Goal: Information Seeking & Learning: Learn about a topic

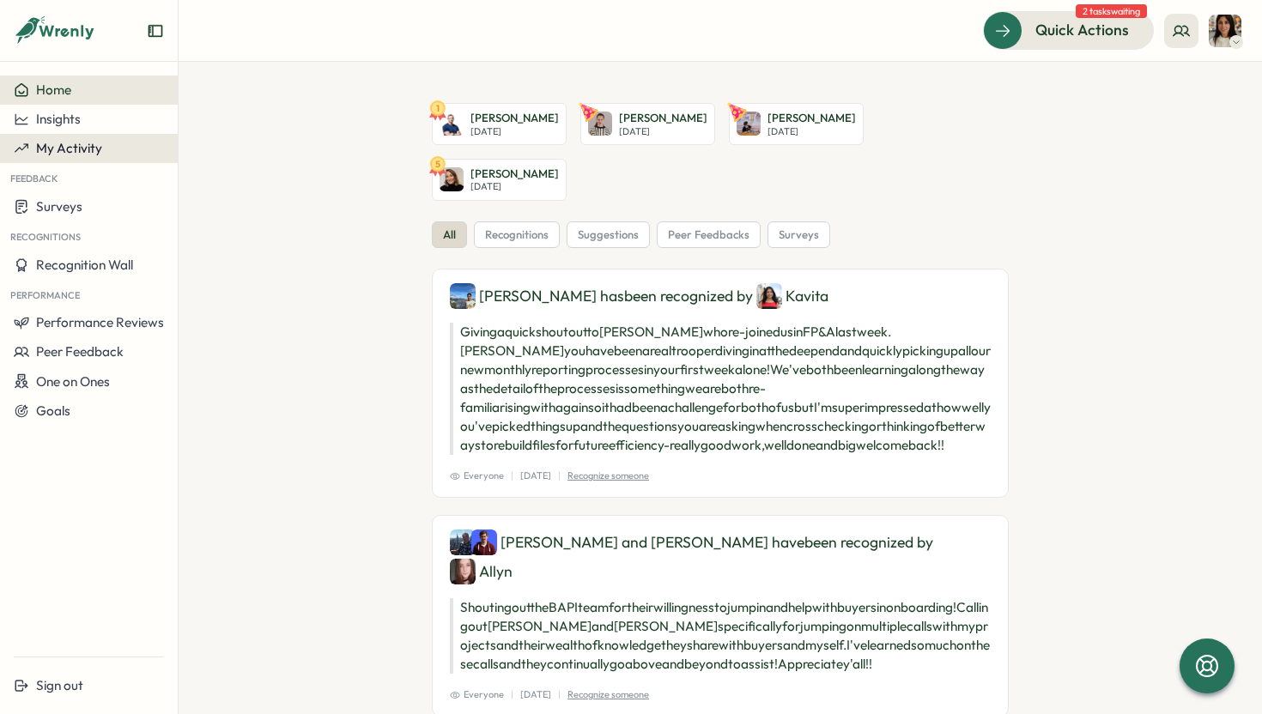
click at [95, 149] on span "My Activity" at bounding box center [69, 148] width 66 height 16
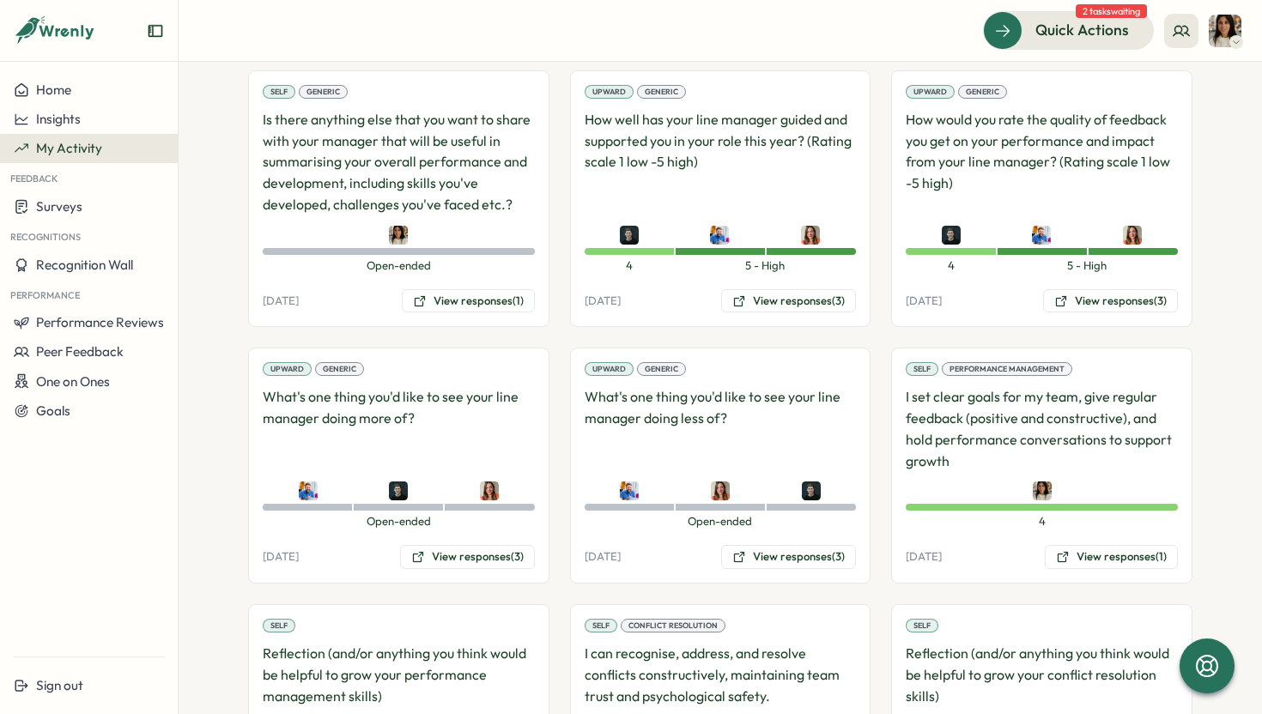
scroll to position [628, 0]
click at [750, 302] on button "View responses (3)" at bounding box center [788, 300] width 135 height 24
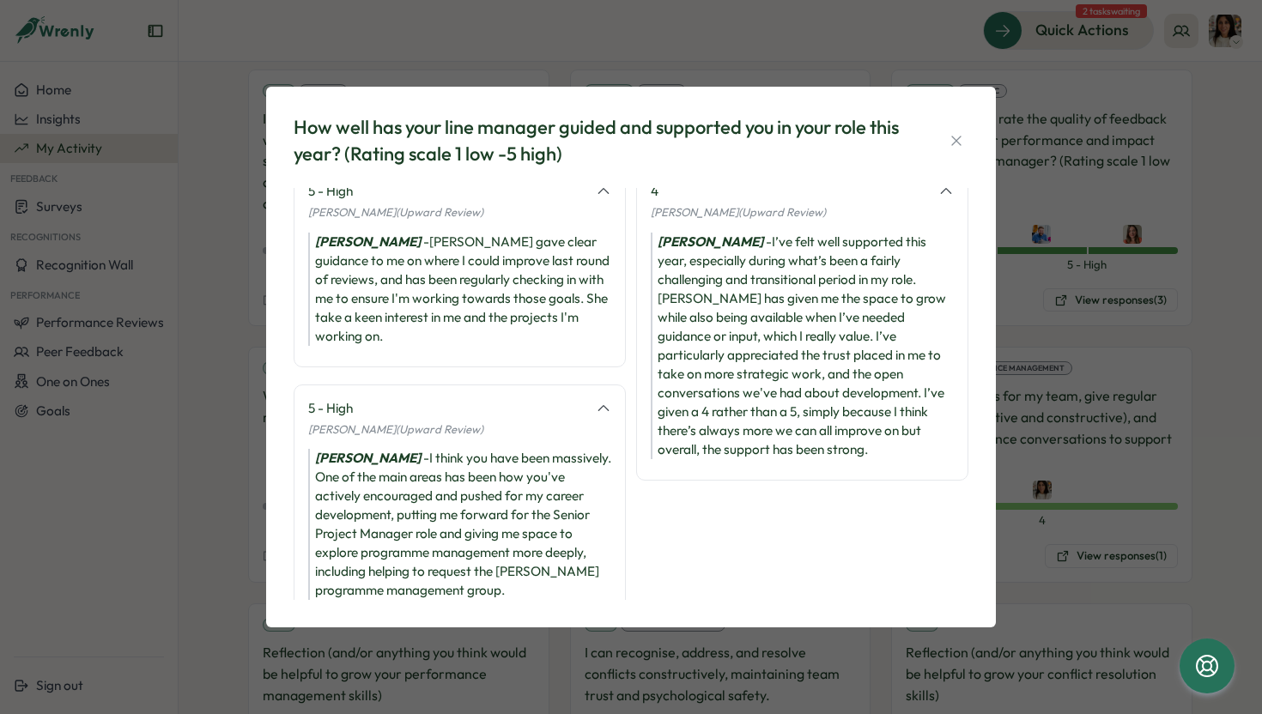
scroll to position [0, 0]
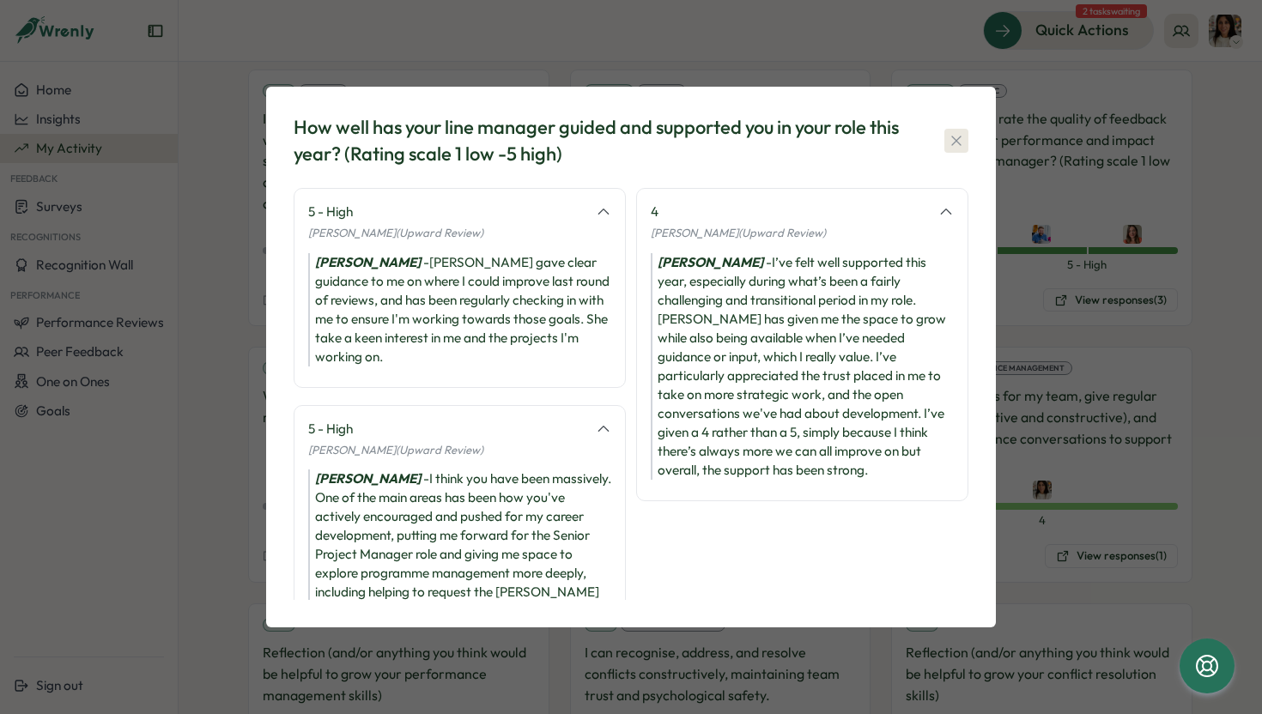
click at [954, 143] on icon "button" at bounding box center [955, 140] width 9 height 9
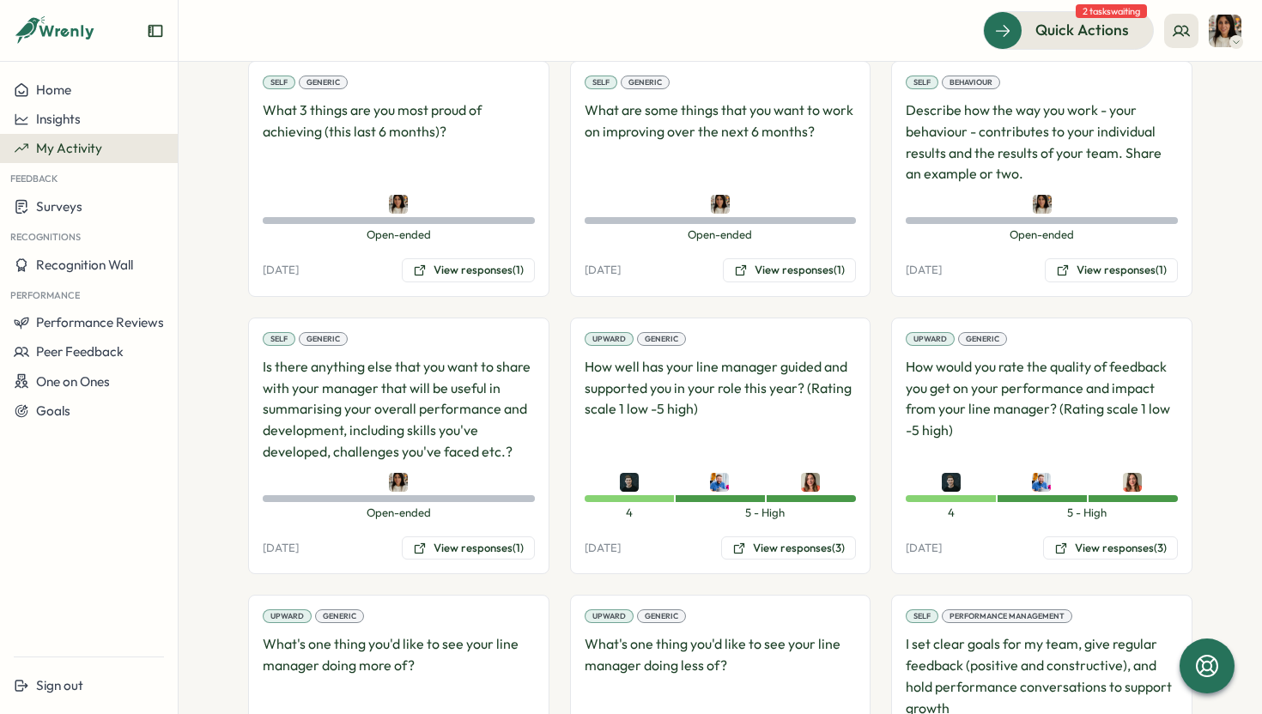
scroll to position [416, 0]
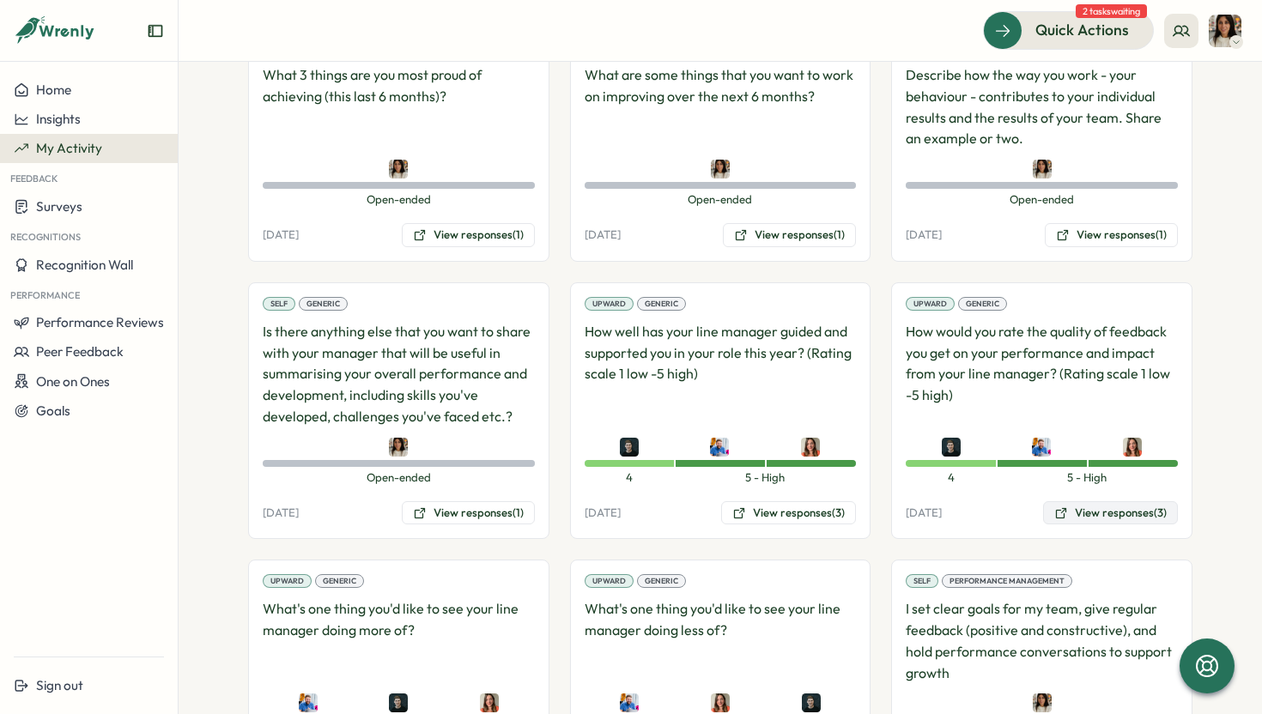
click at [1105, 513] on button "View responses (3)" at bounding box center [1110, 513] width 135 height 24
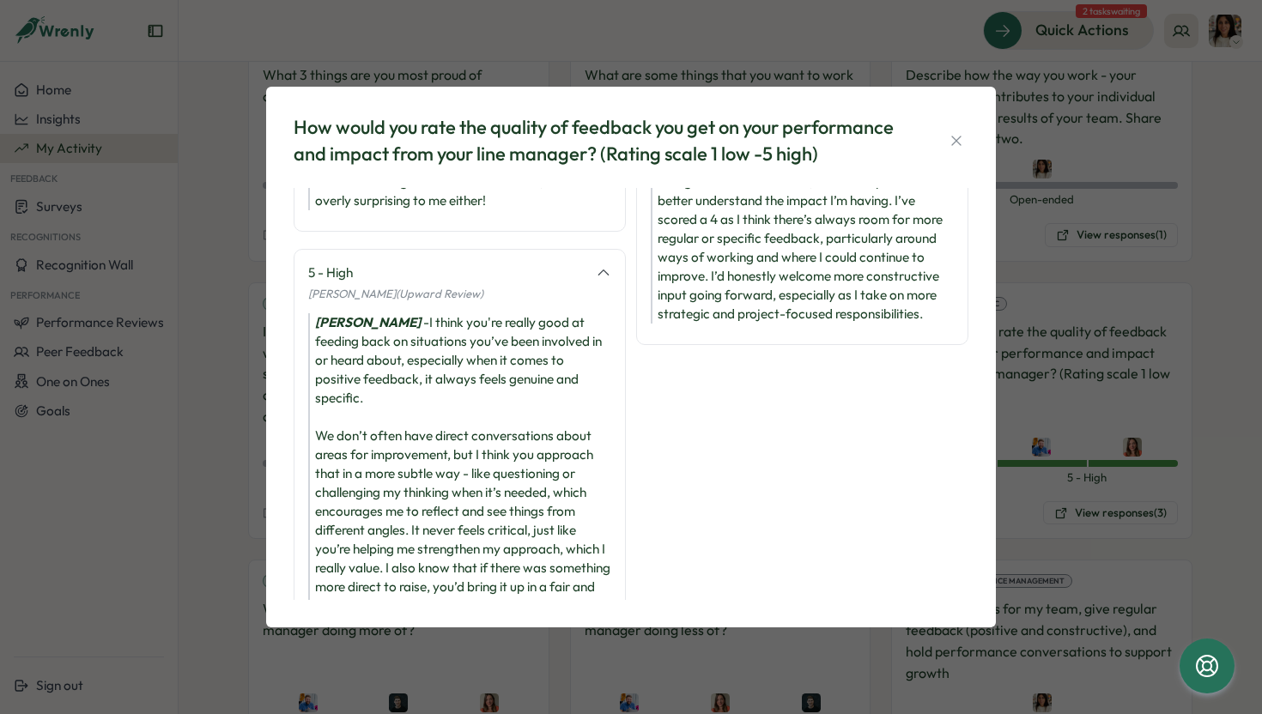
scroll to position [0, 0]
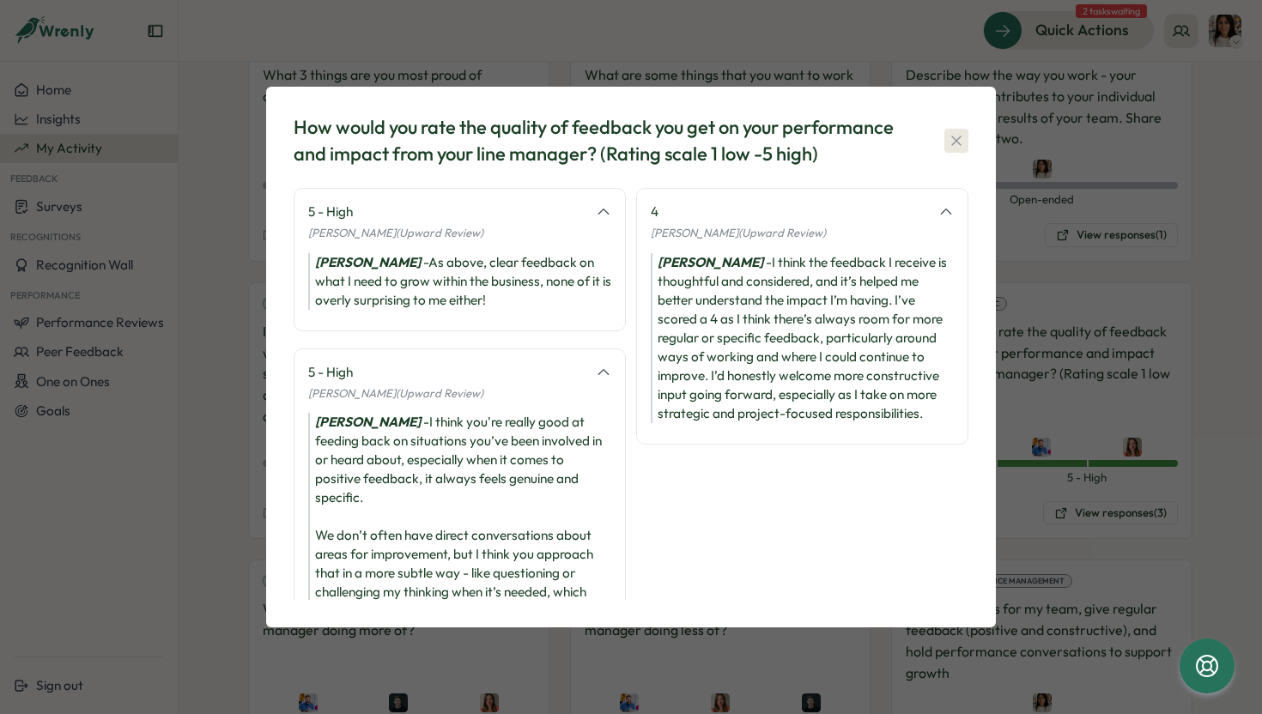
click at [957, 142] on icon "button" at bounding box center [955, 140] width 9 height 9
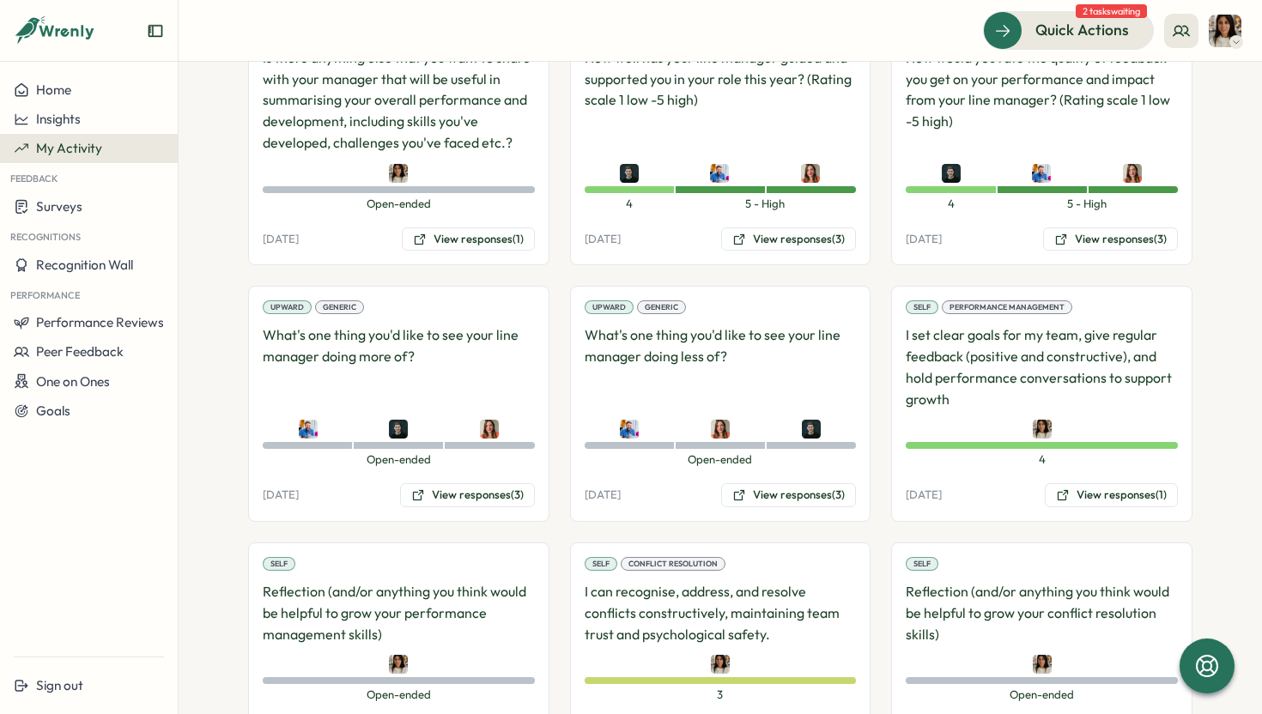
scroll to position [693, 0]
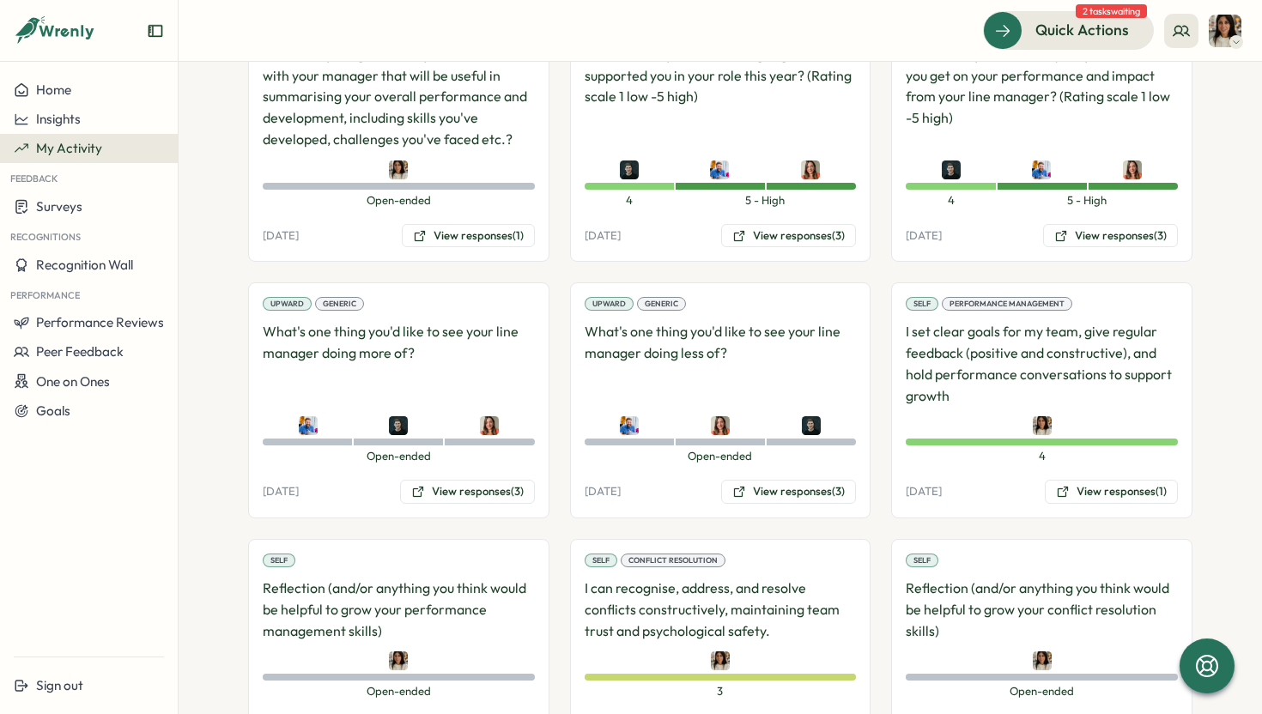
click at [425, 356] on p "What's one thing you'd like to see your line manager doing more of?" at bounding box center [399, 363] width 272 height 85
click at [450, 496] on button "View responses (3)" at bounding box center [467, 492] width 135 height 24
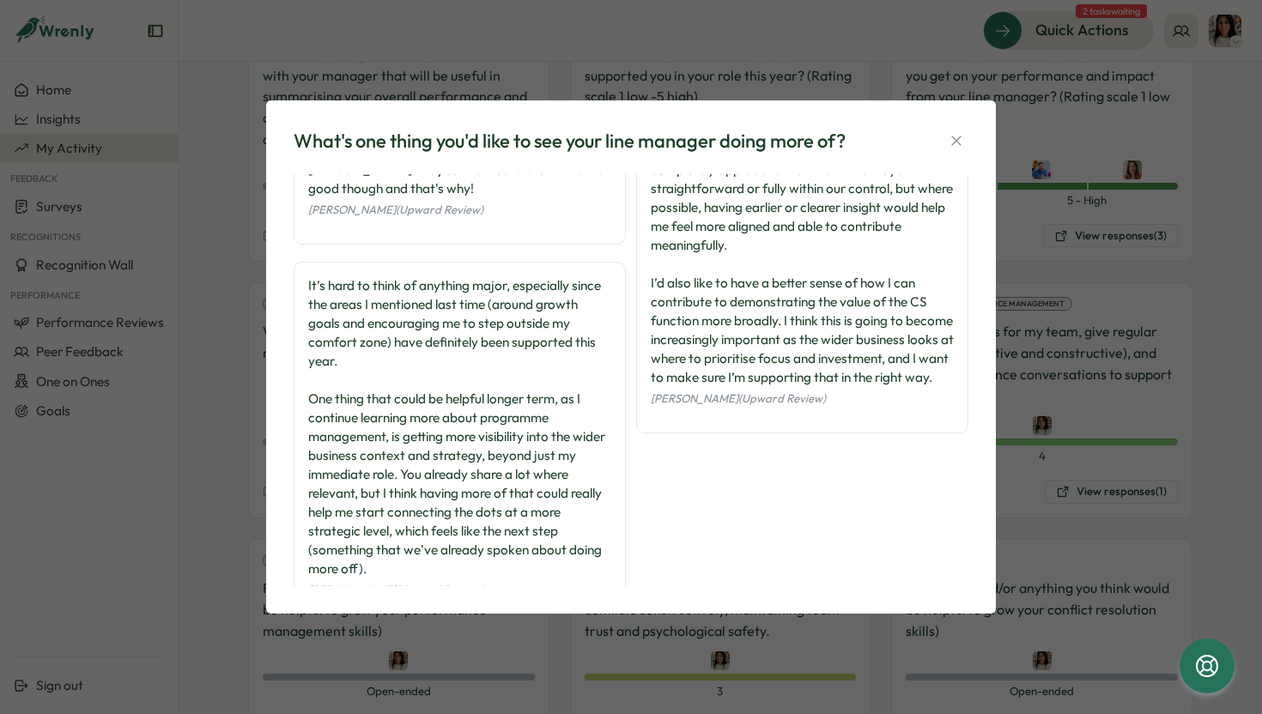
scroll to position [125, 0]
click at [955, 148] on icon "button" at bounding box center [956, 140] width 17 height 17
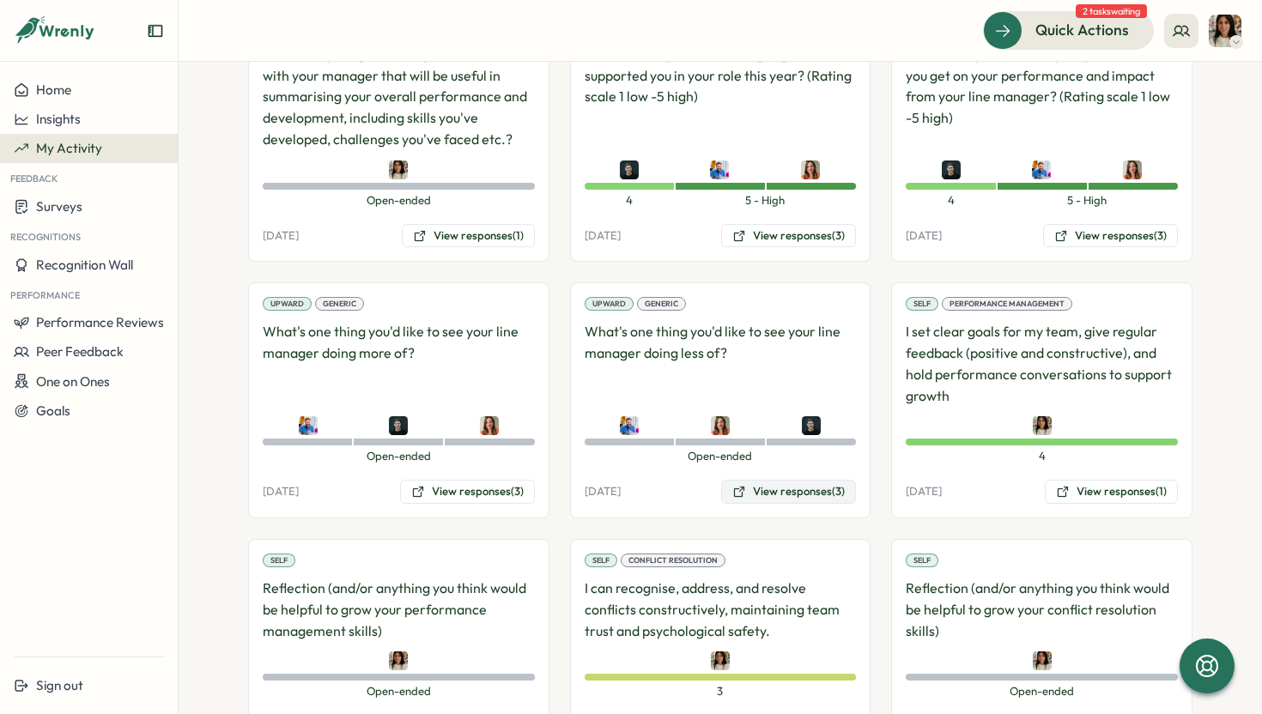
click at [792, 495] on button "View responses (3)" at bounding box center [788, 492] width 135 height 24
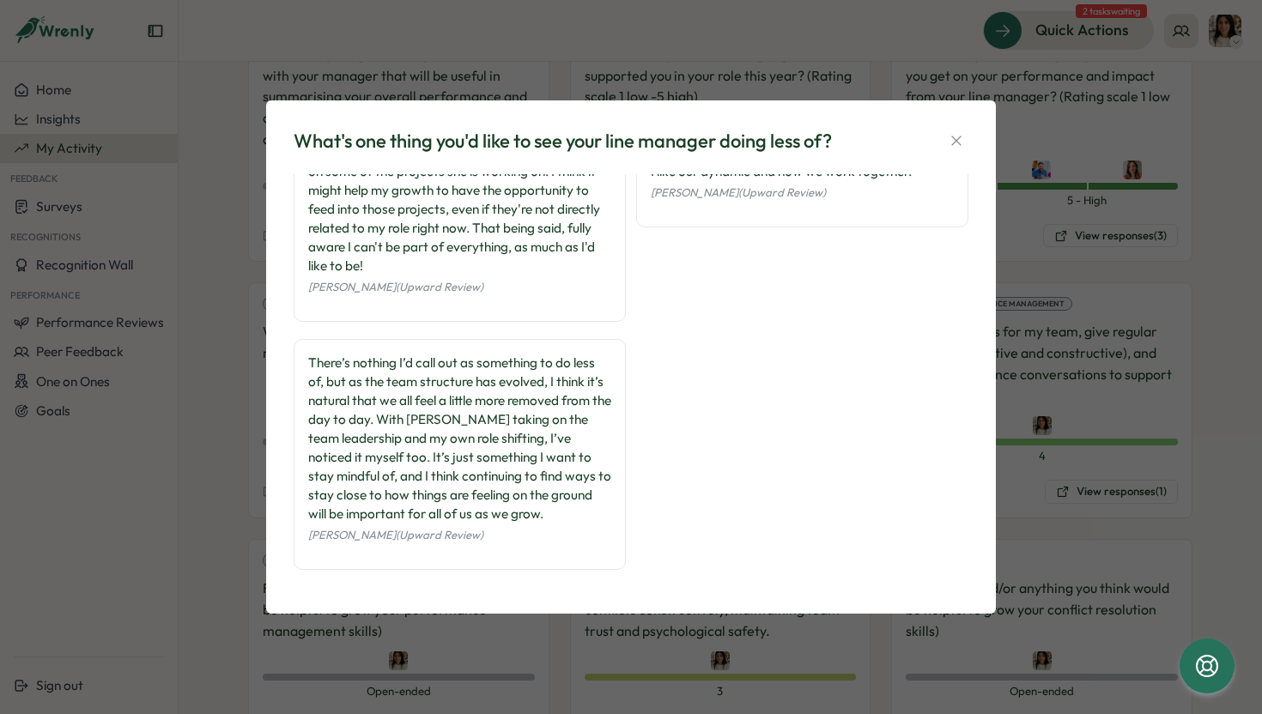
scroll to position [0, 0]
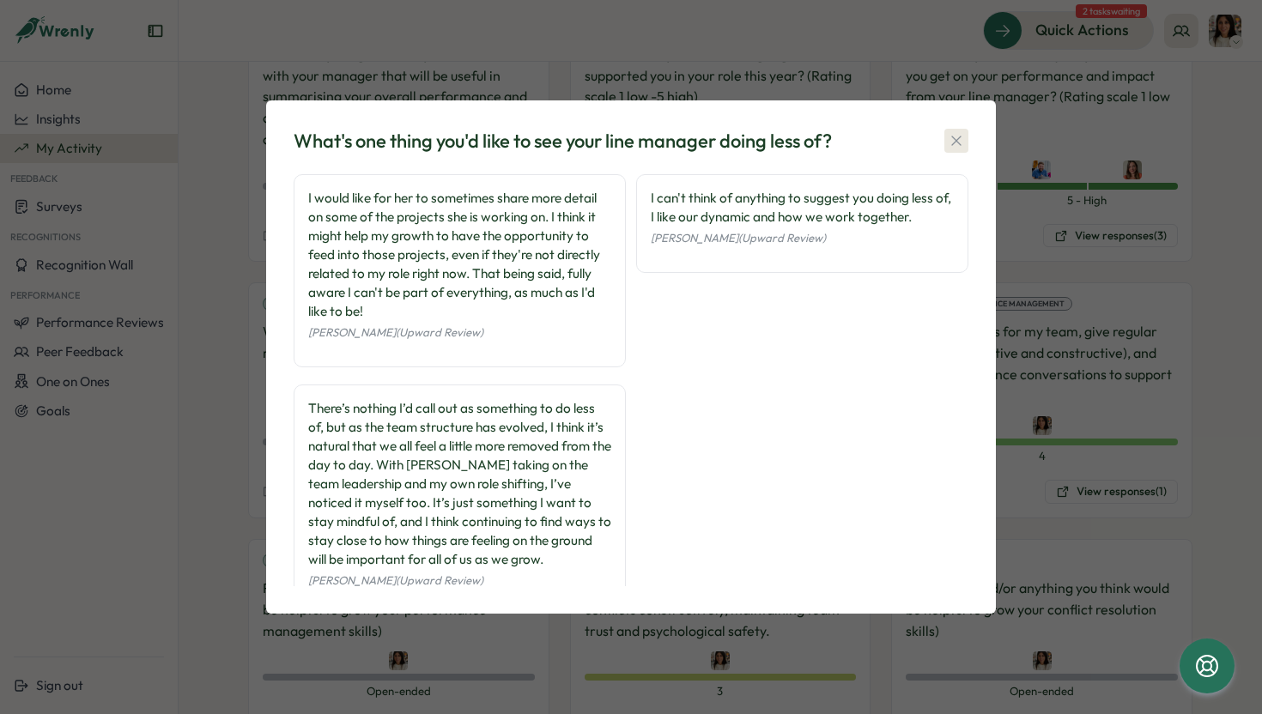
click at [955, 138] on icon "button" at bounding box center [956, 140] width 17 height 17
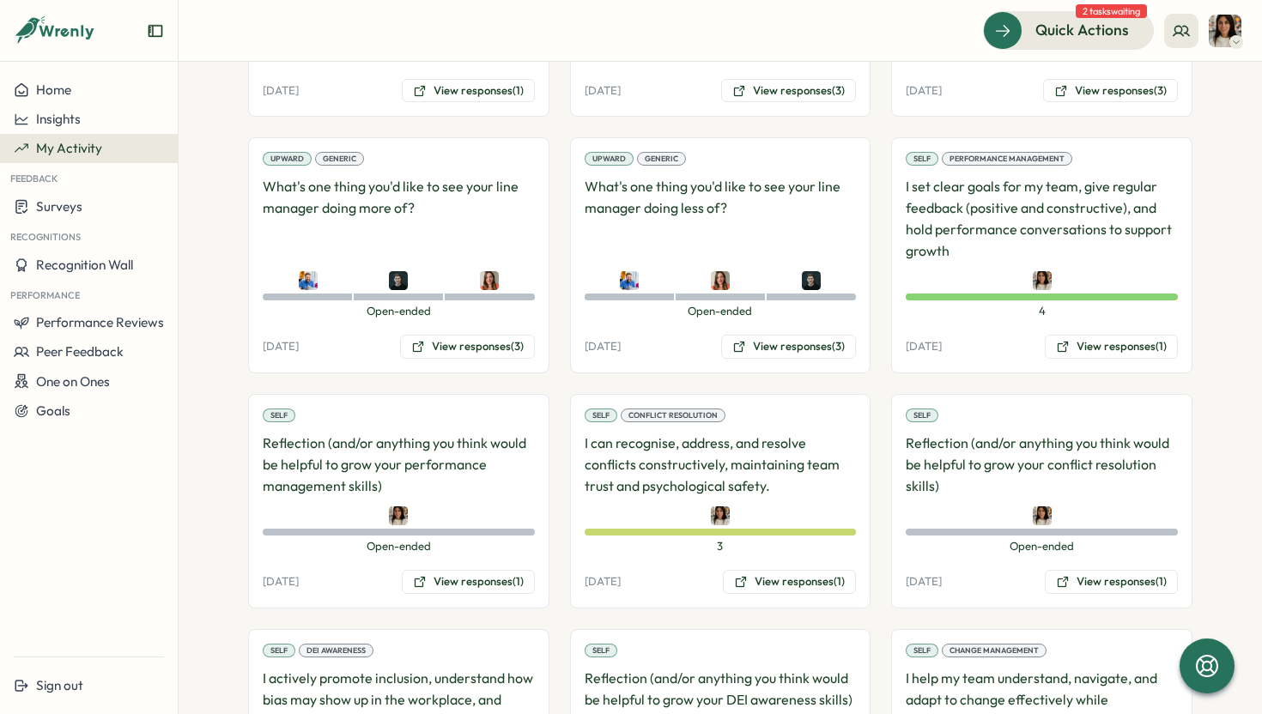
scroll to position [858, 0]
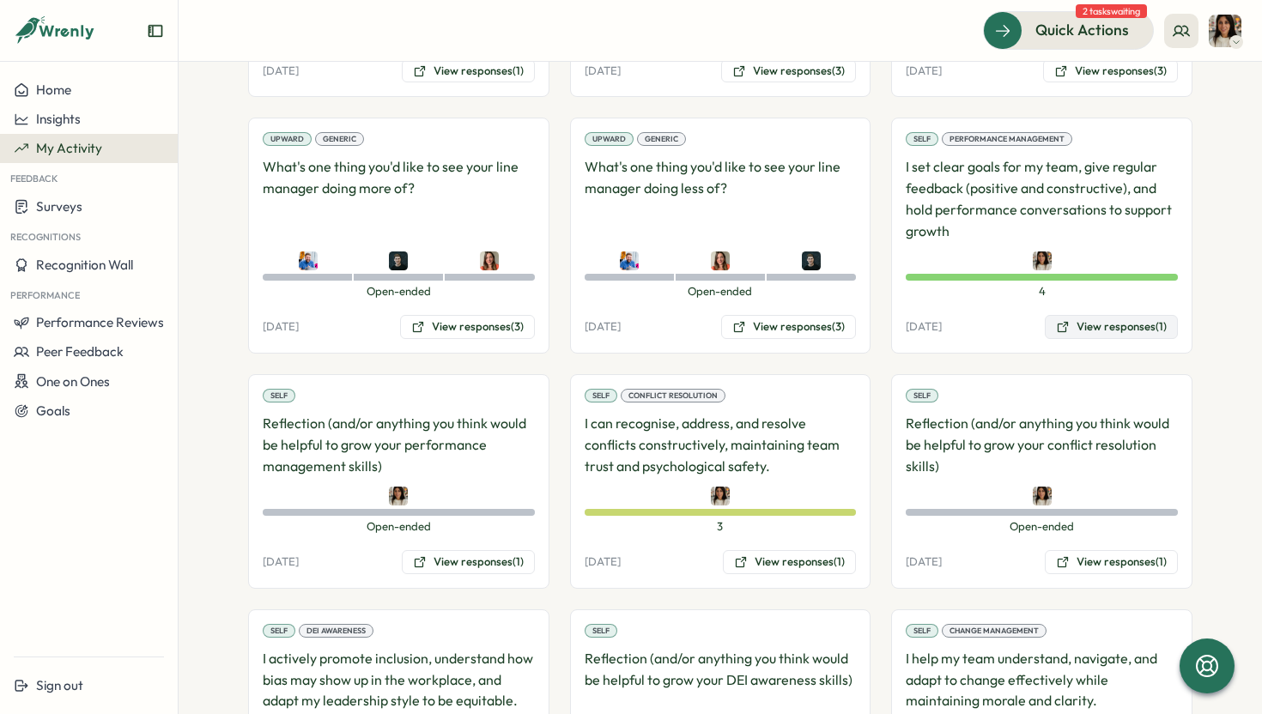
click at [1097, 315] on button "View responses (1)" at bounding box center [1111, 327] width 133 height 24
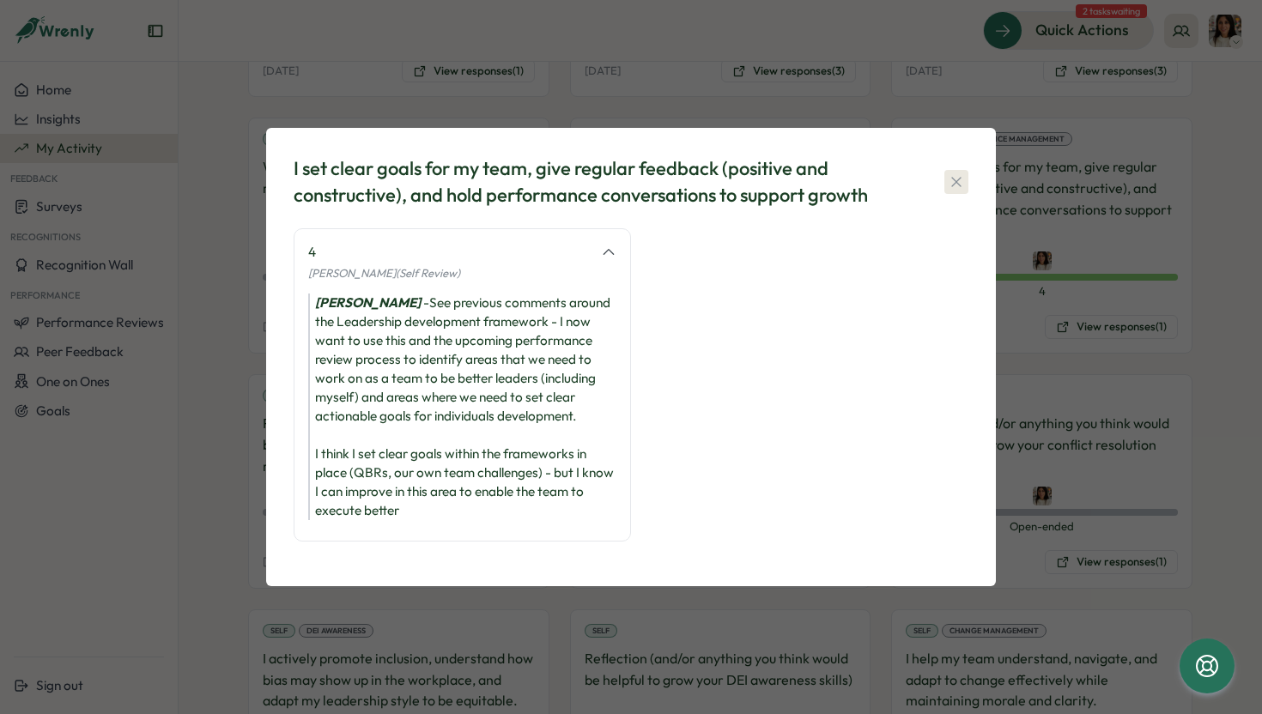
click at [960, 181] on icon "button" at bounding box center [956, 181] width 17 height 17
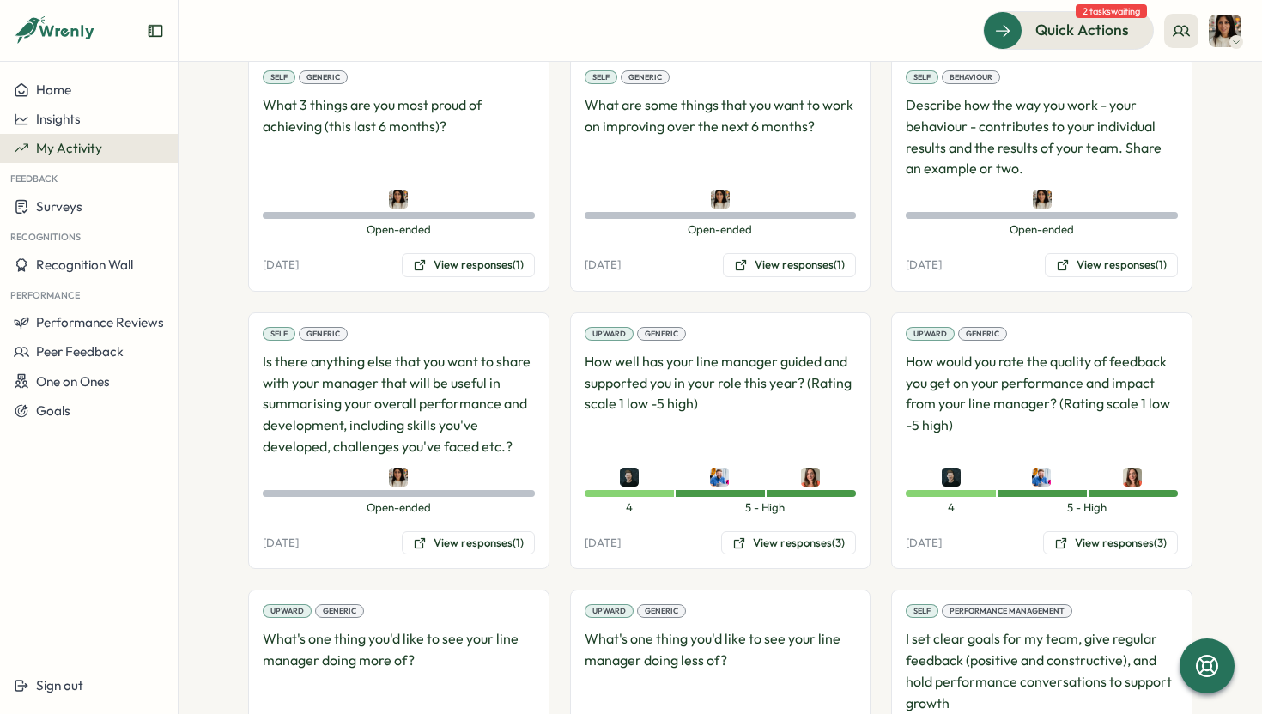
scroll to position [0, 0]
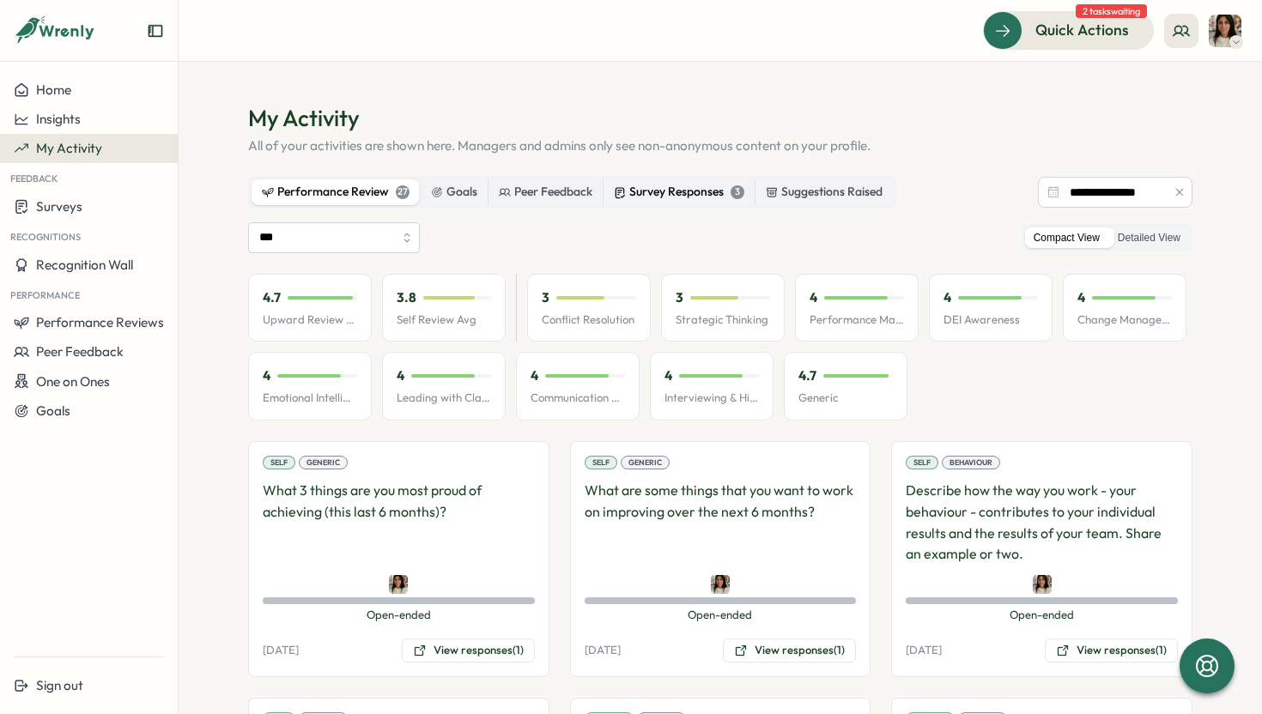
click at [641, 192] on div "Survey Responses 3" at bounding box center [679, 192] width 131 height 19
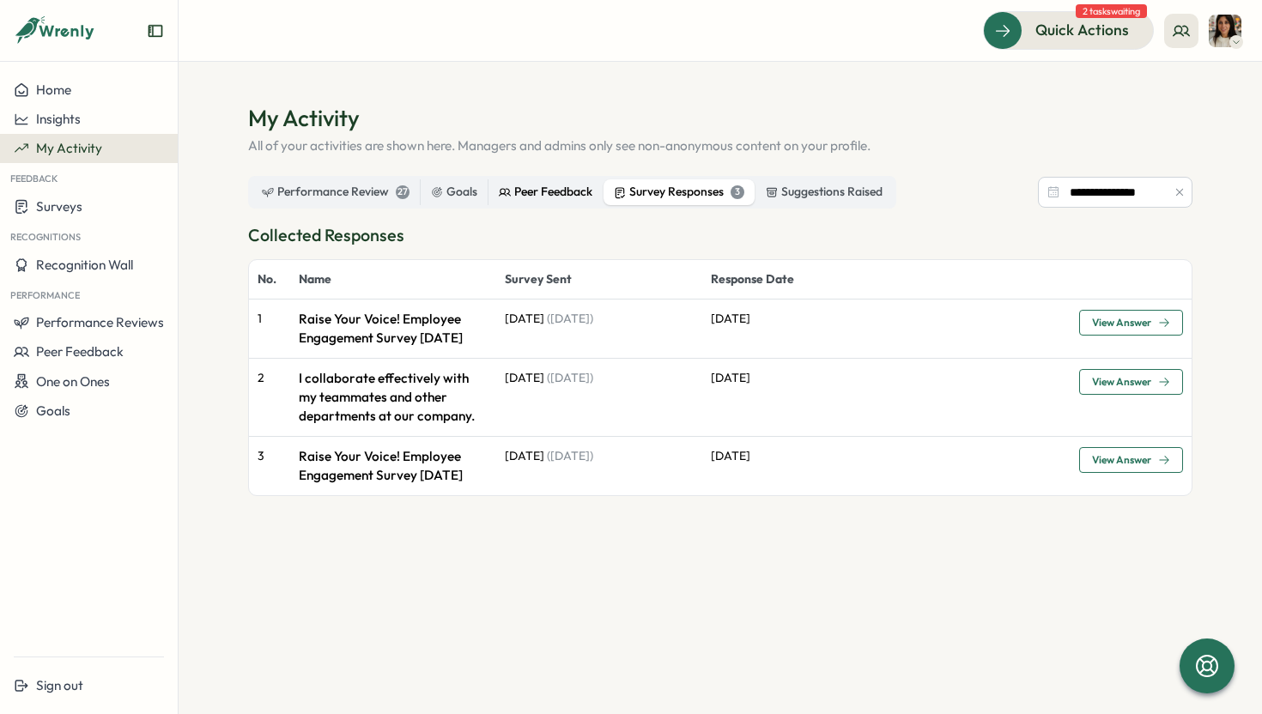
click at [531, 191] on div "Peer Feedback" at bounding box center [546, 192] width 94 height 19
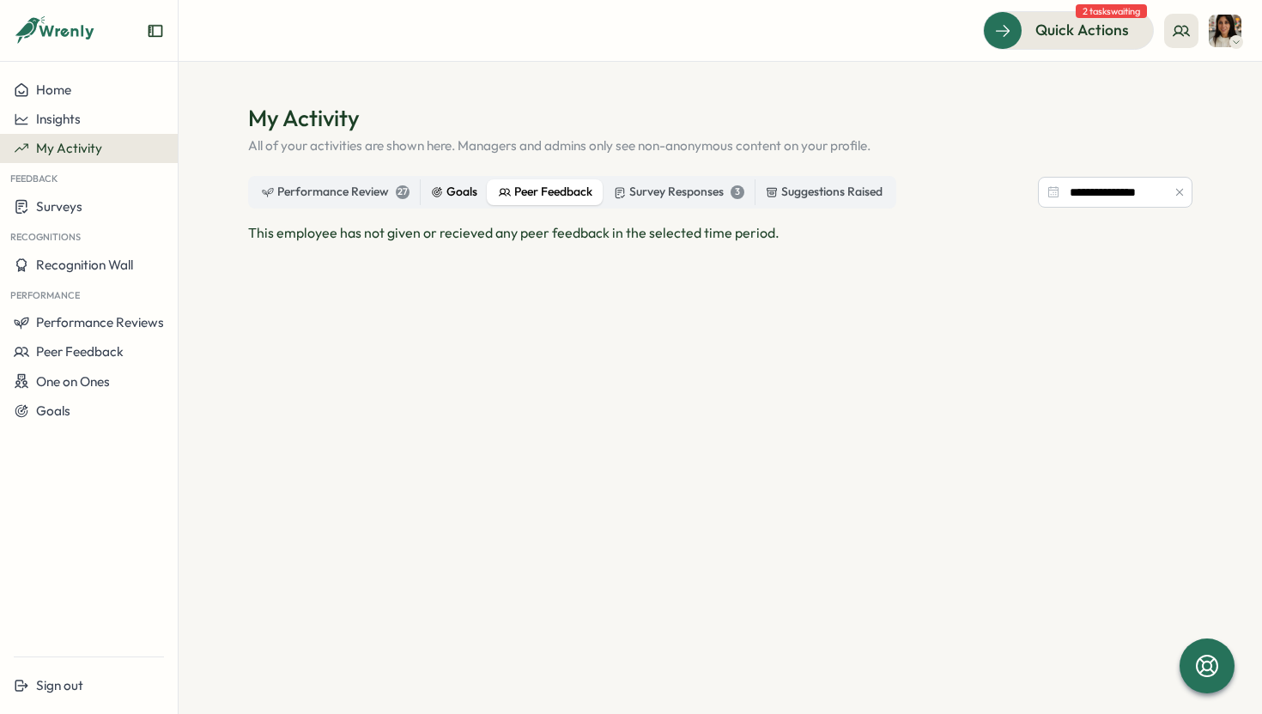
click at [449, 196] on div "Goals" at bounding box center [454, 192] width 46 height 19
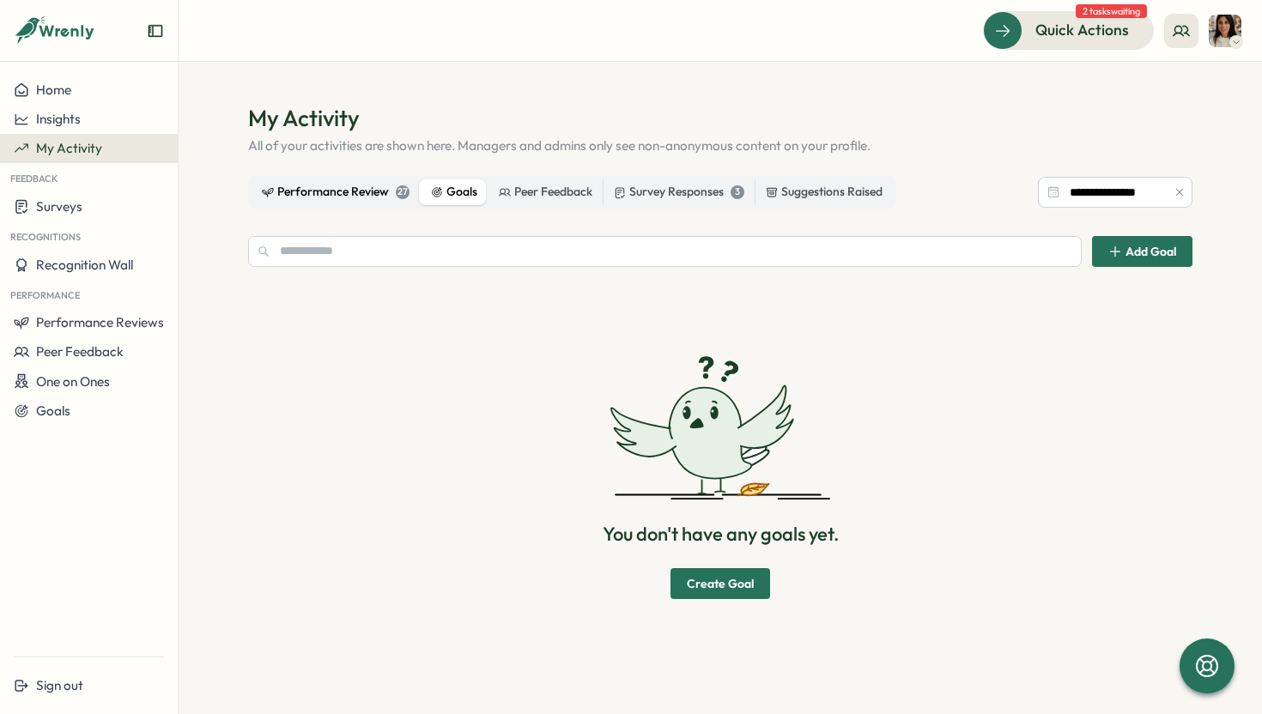
click at [318, 191] on div "Performance Review 27" at bounding box center [336, 192] width 148 height 19
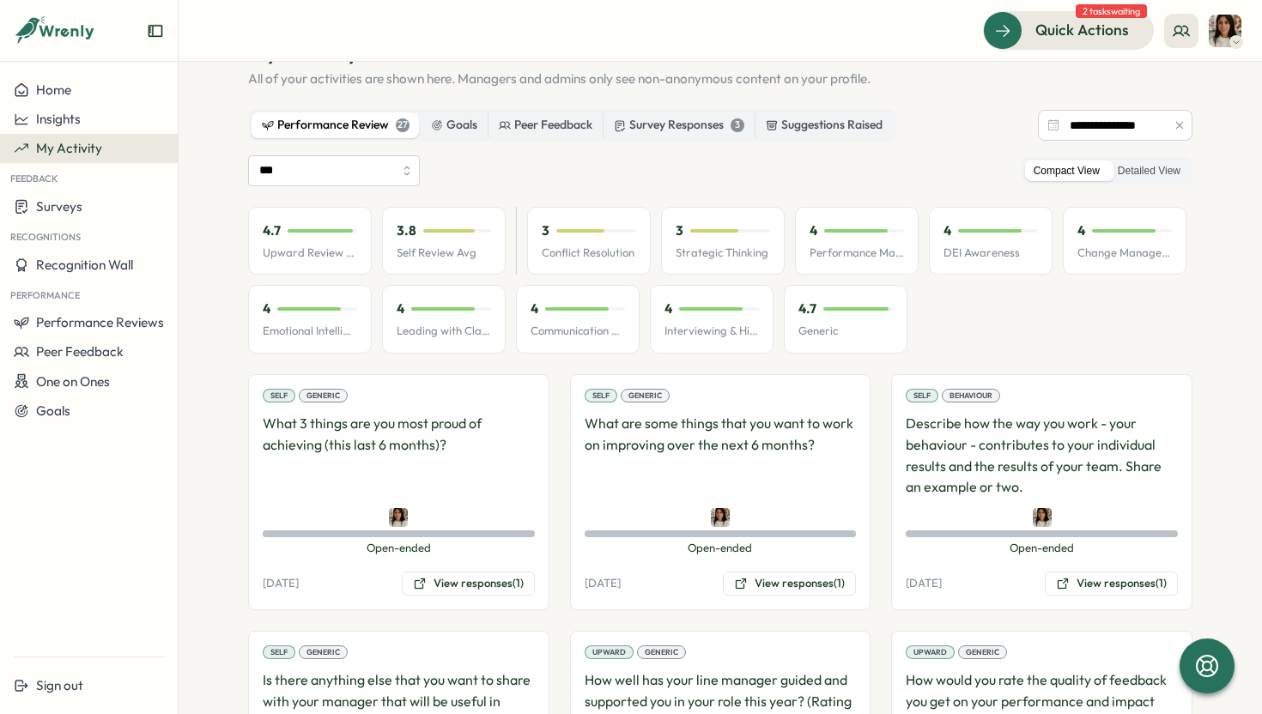
scroll to position [68, 0]
click at [1117, 166] on label "Detailed View" at bounding box center [1149, 170] width 80 height 21
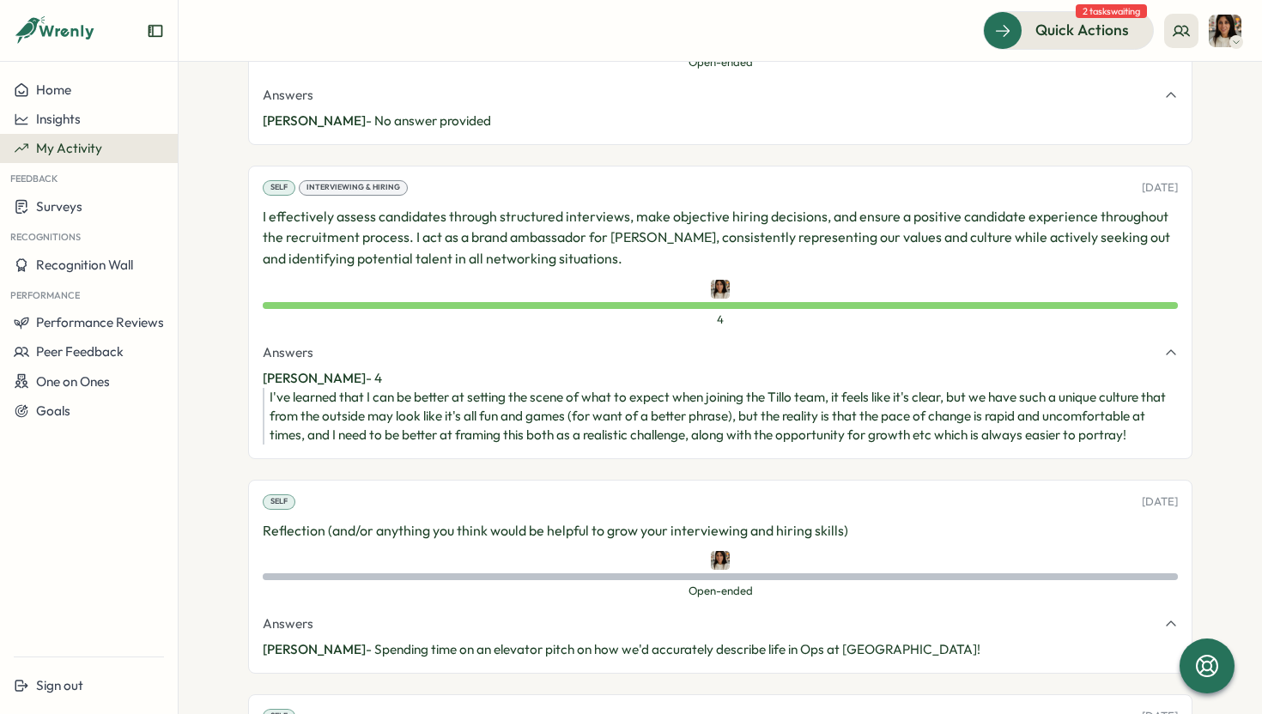
scroll to position [7361, 0]
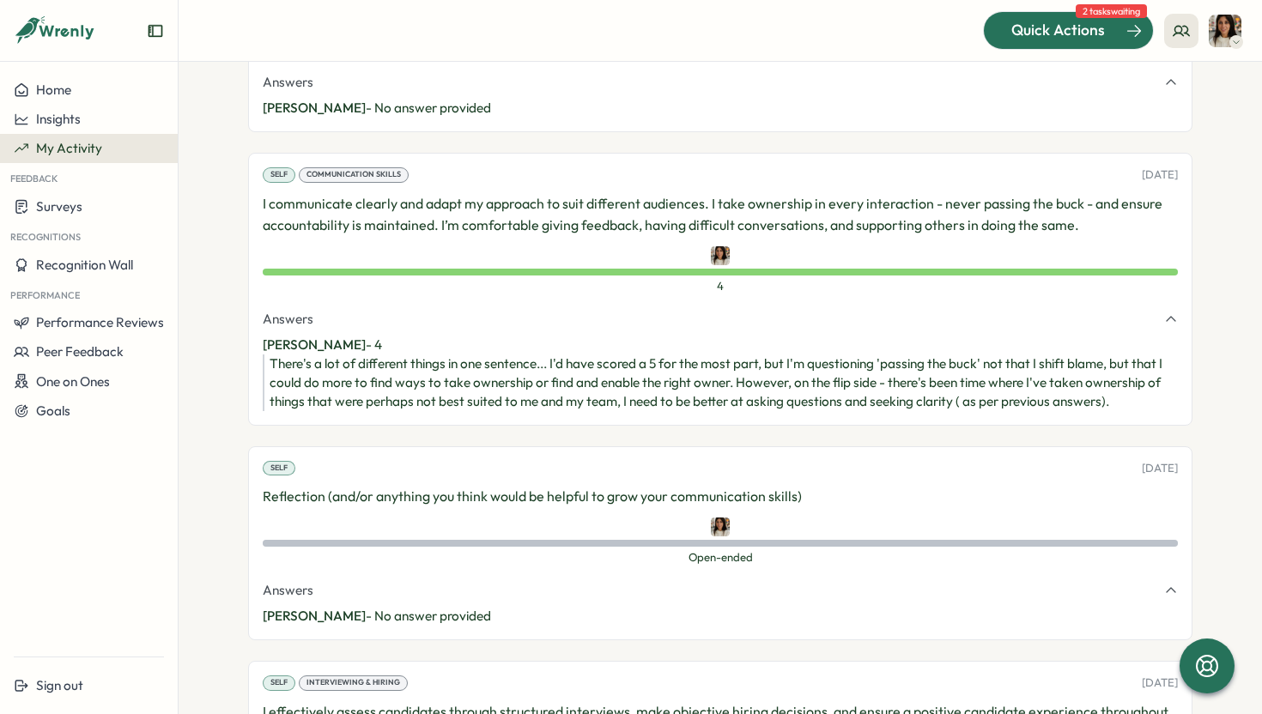
click at [1047, 28] on span "Quick Actions" at bounding box center [1058, 30] width 94 height 22
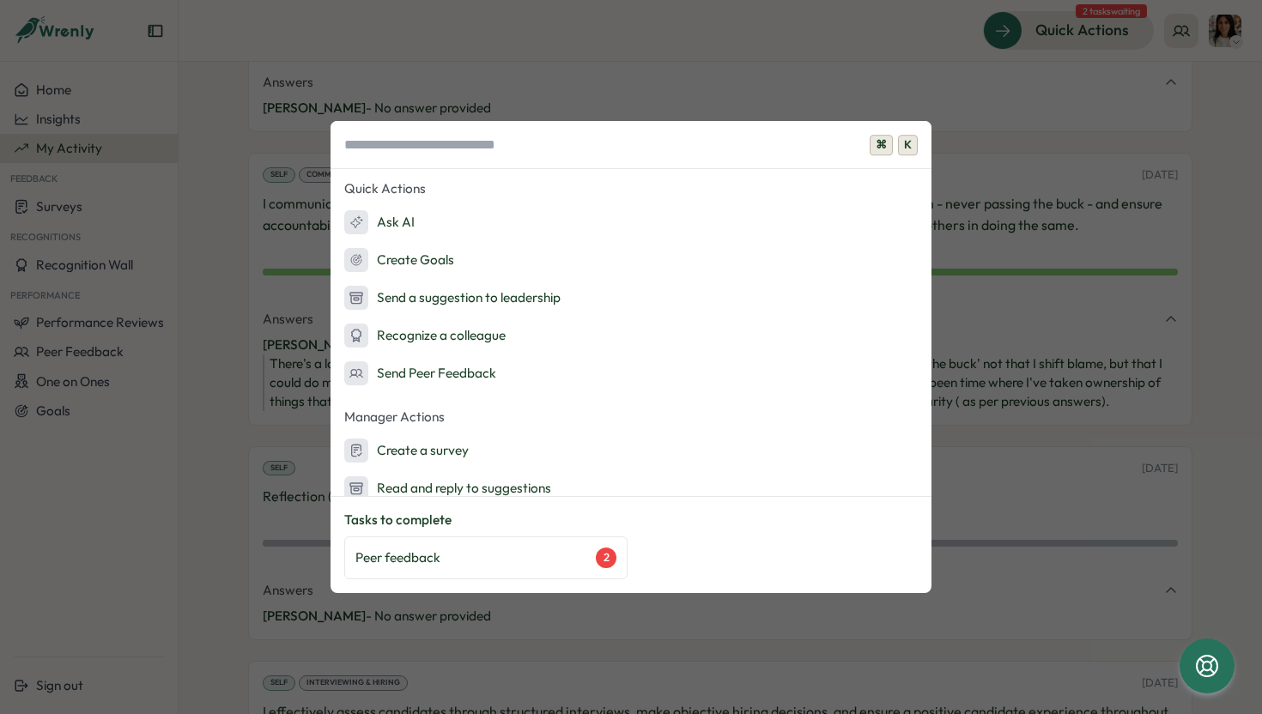
click at [910, 153] on span "K" at bounding box center [908, 145] width 20 height 21
click at [909, 151] on span "K" at bounding box center [908, 145] width 20 height 21
click at [904, 150] on span "K" at bounding box center [908, 145] width 20 height 21
click at [1090, 179] on div "⌘ K Quick Actions Ask AI Create Goals Send a suggestion to leadership Recognize…" at bounding box center [631, 357] width 1262 height 714
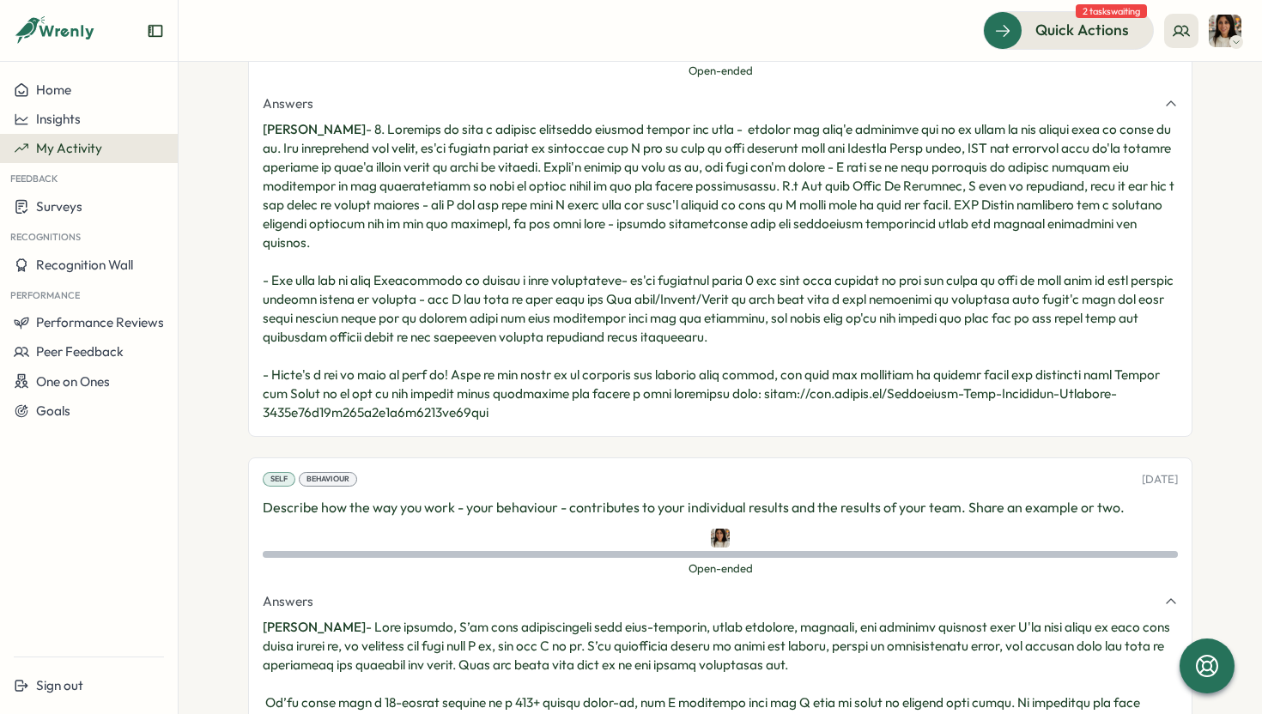
scroll to position [0, 0]
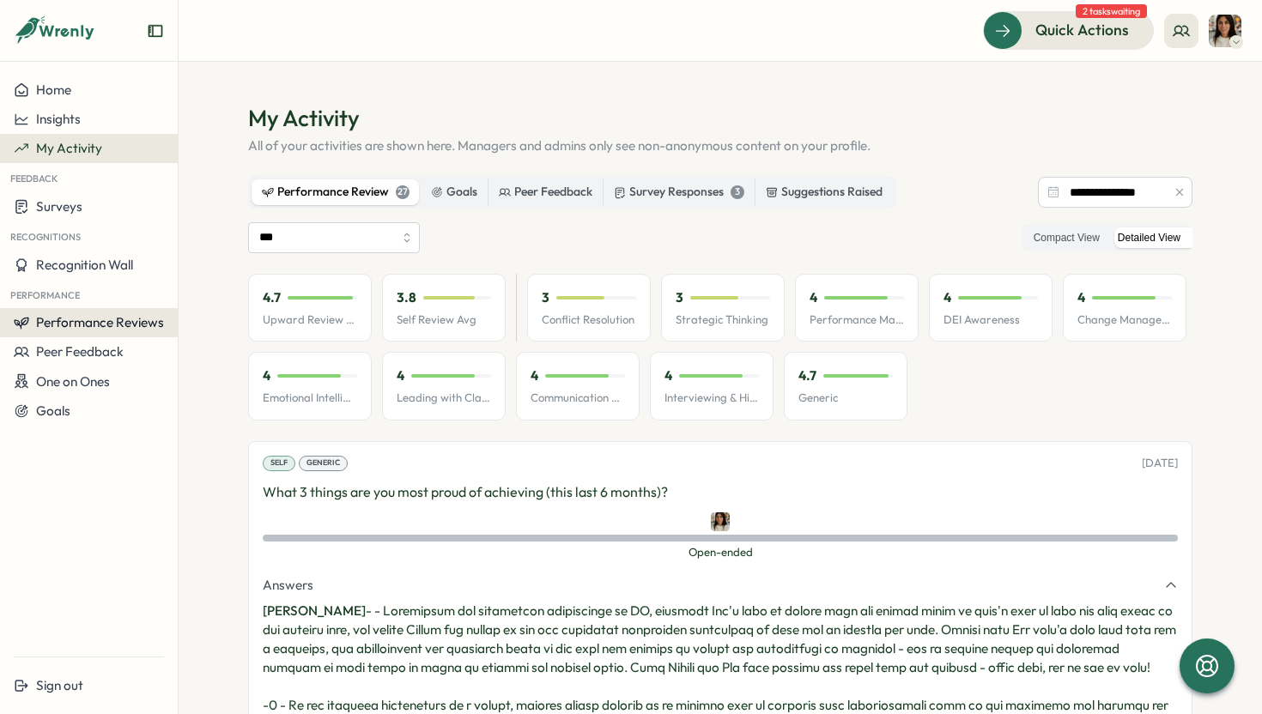
click at [99, 325] on span "Performance Reviews" at bounding box center [100, 322] width 128 height 16
click at [107, 382] on span "One on Ones" at bounding box center [73, 381] width 74 height 16
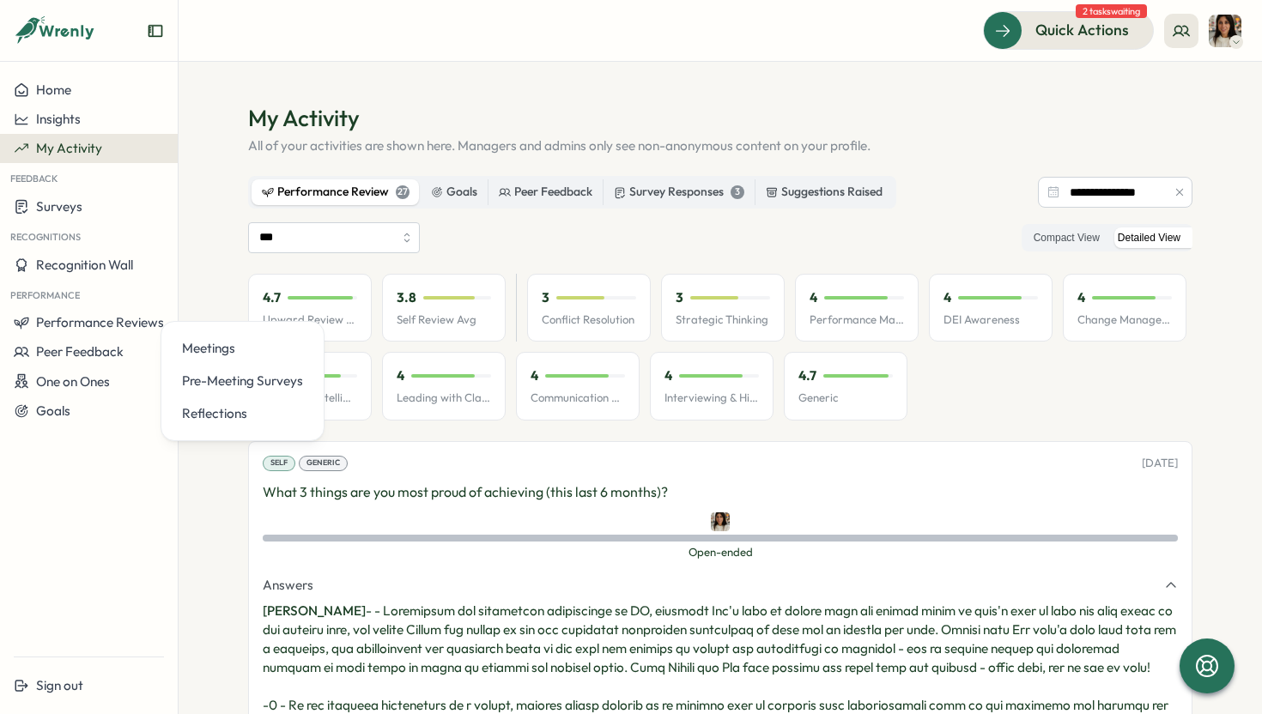
click at [216, 271] on section "**********" at bounding box center [721, 388] width 1084 height 653
click at [88, 130] on button "Insights" at bounding box center [89, 119] width 178 height 29
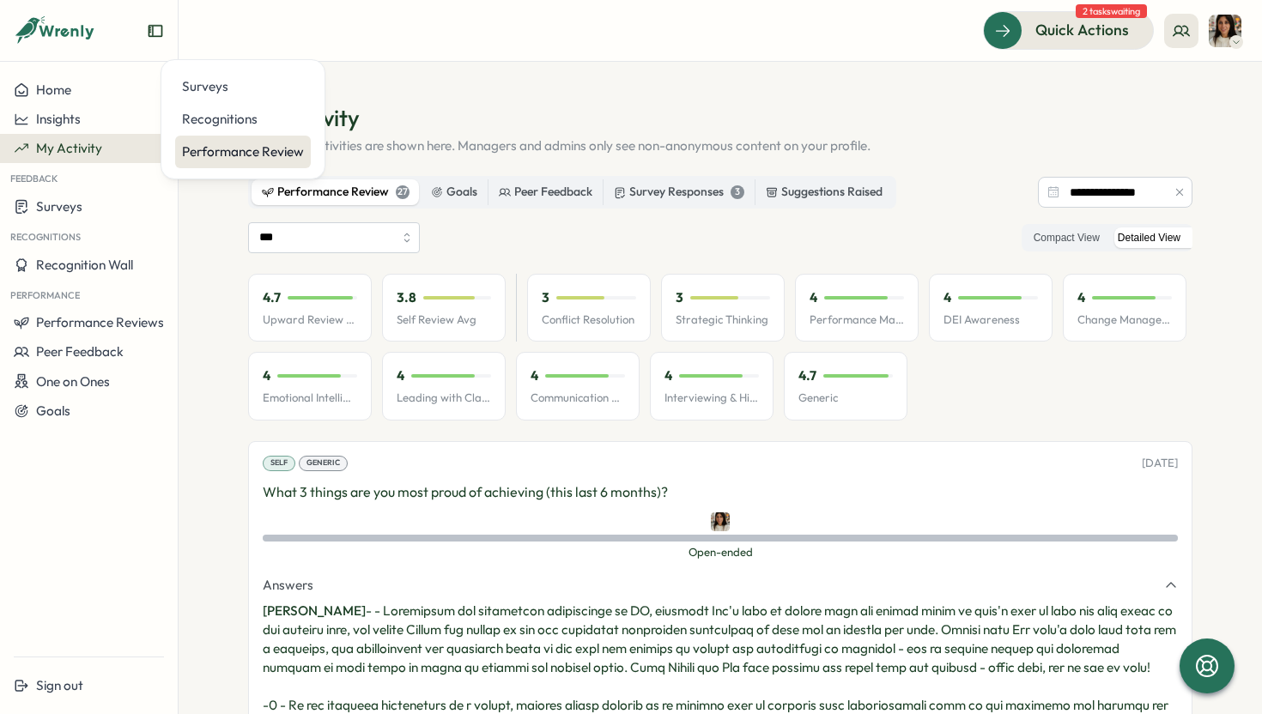
click at [219, 149] on div "Performance Review" at bounding box center [243, 152] width 122 height 19
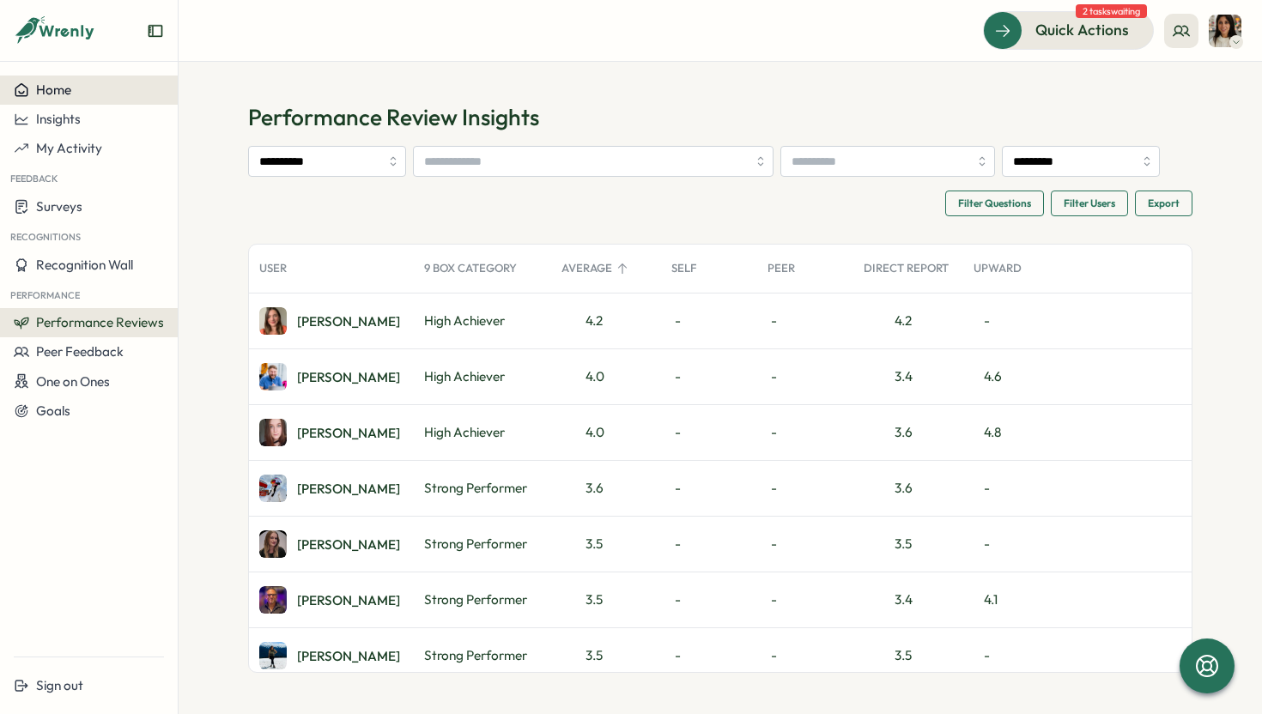
click at [58, 94] on span "Home" at bounding box center [53, 90] width 35 height 16
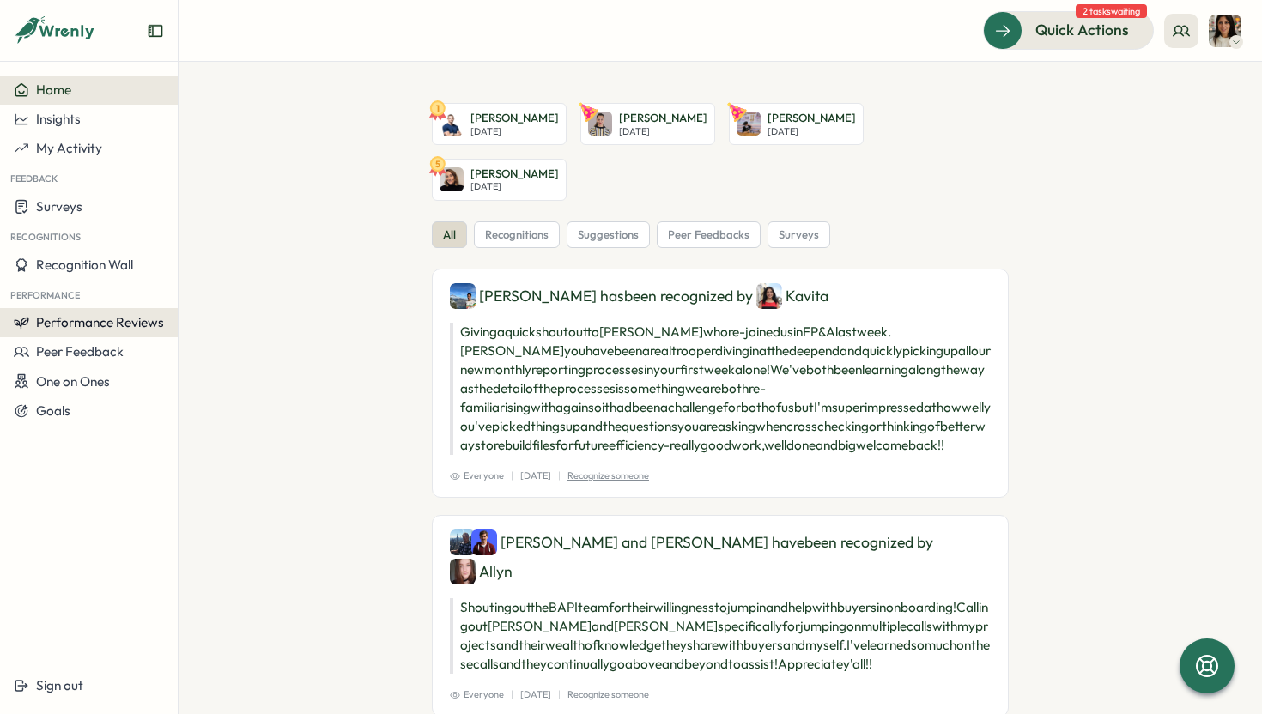
click at [105, 318] on span "Performance Reviews" at bounding box center [100, 322] width 128 height 16
click at [206, 307] on div "Reviews" at bounding box center [206, 306] width 48 height 19
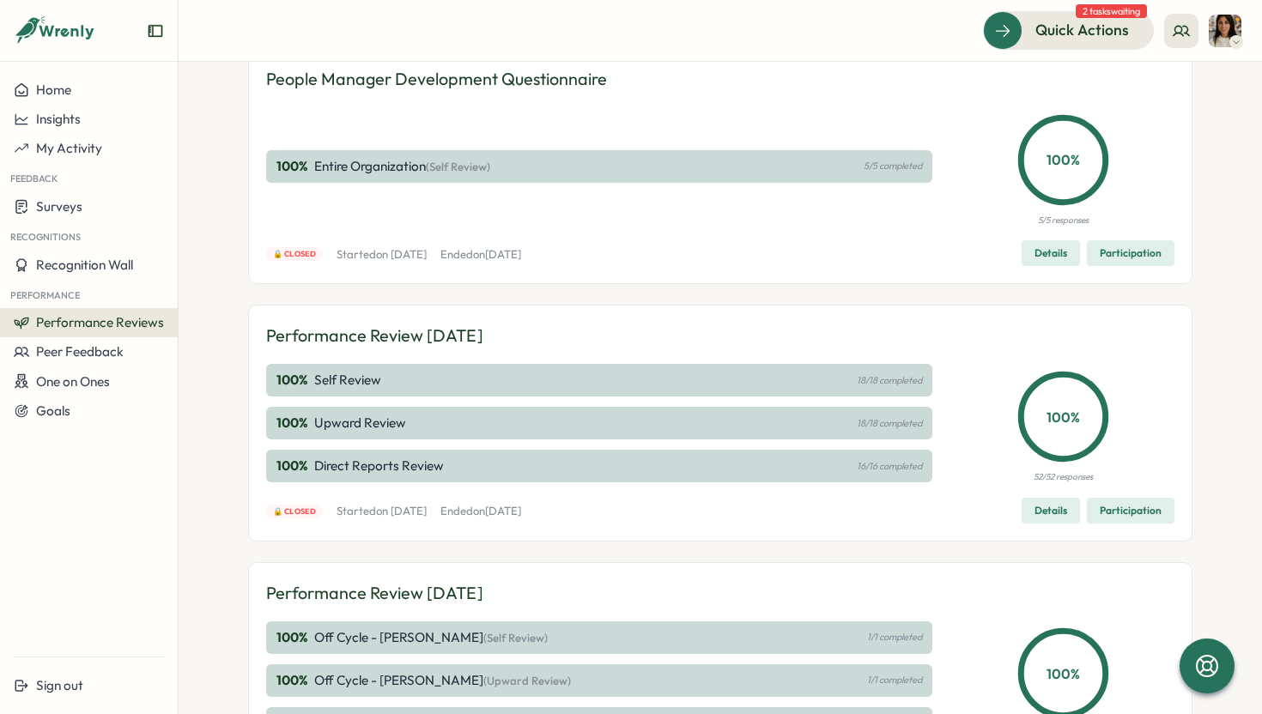
scroll to position [37, 0]
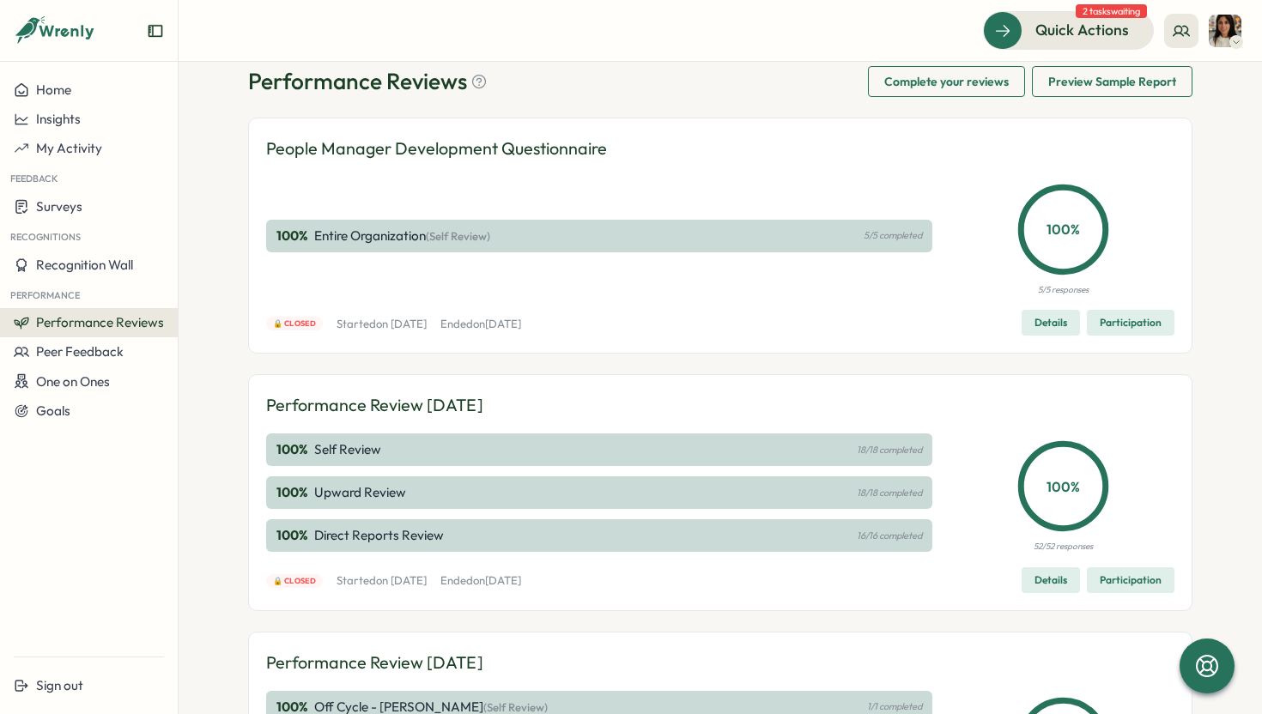
click at [919, 83] on span "Complete your reviews" at bounding box center [946, 81] width 124 height 29
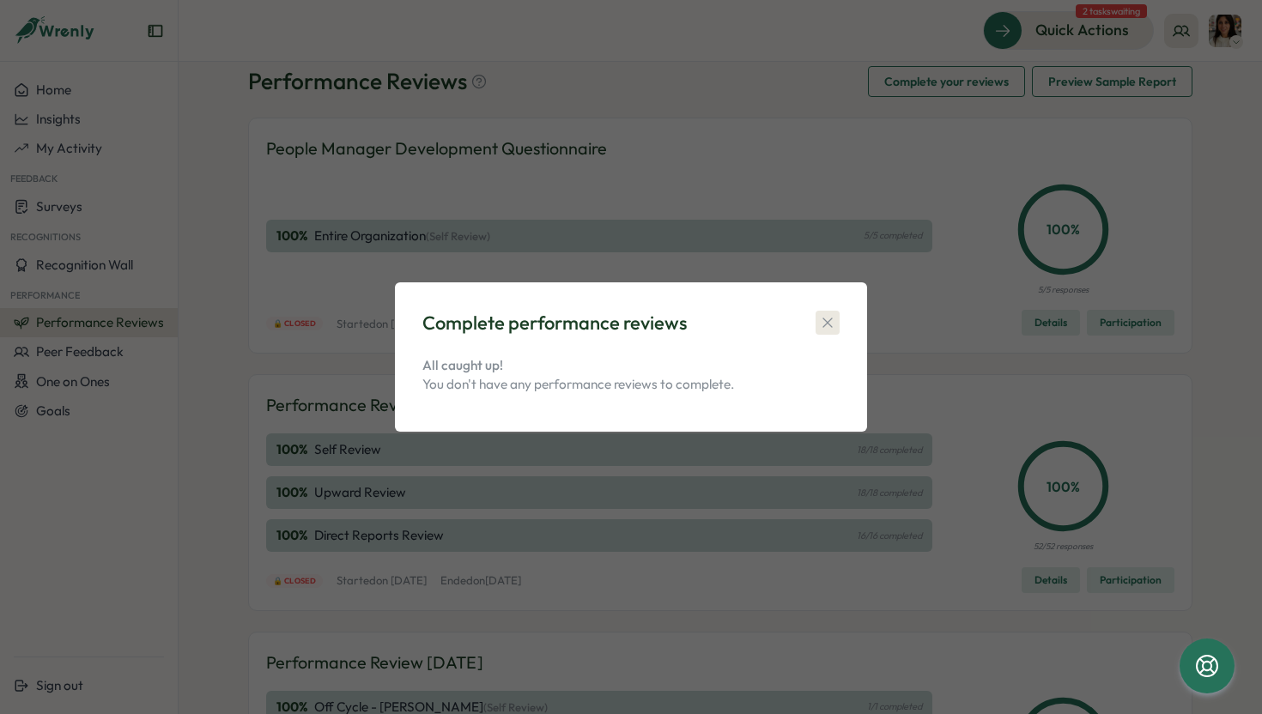
click at [829, 318] on icon "button" at bounding box center [827, 322] width 17 height 17
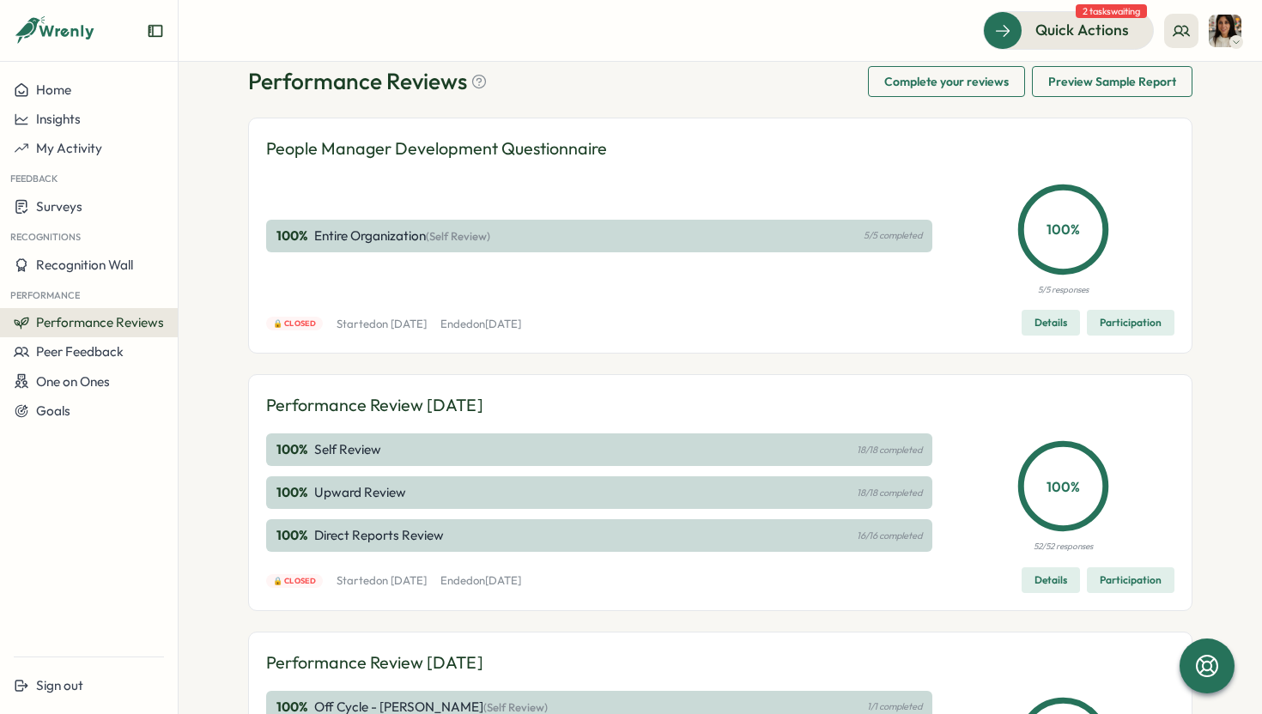
scroll to position [0, 0]
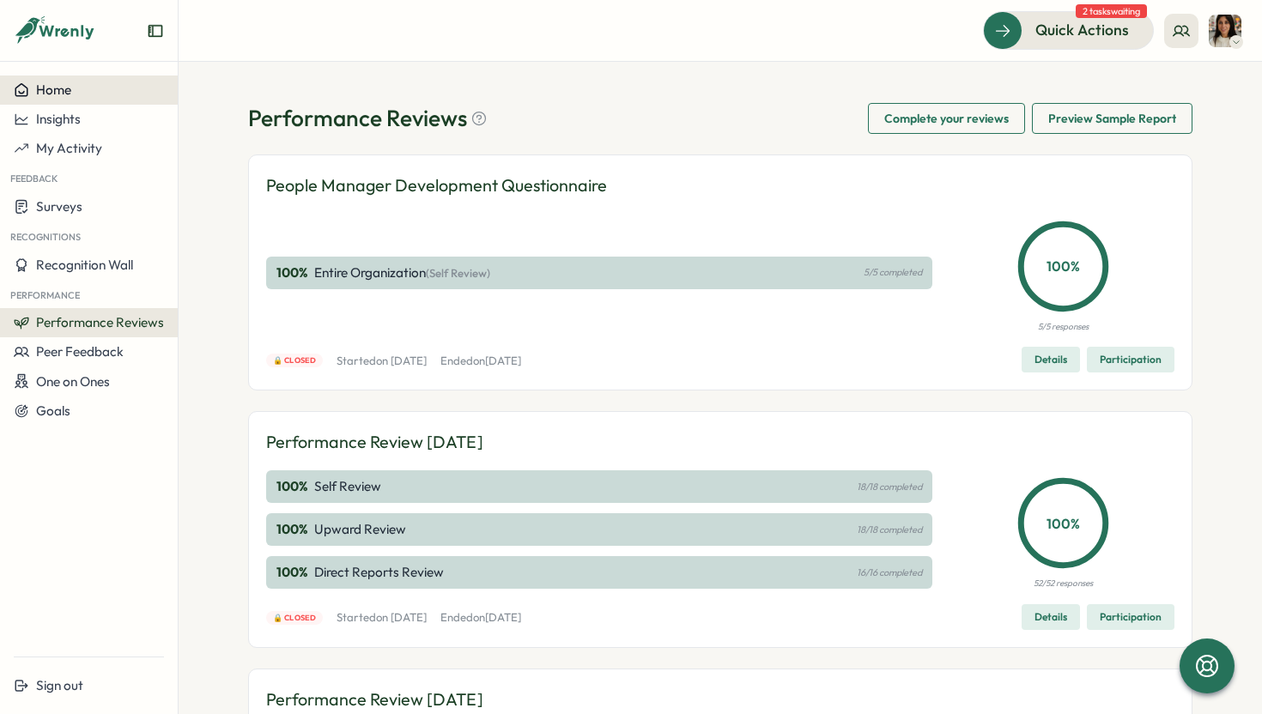
click at [63, 88] on span "Home" at bounding box center [53, 90] width 35 height 16
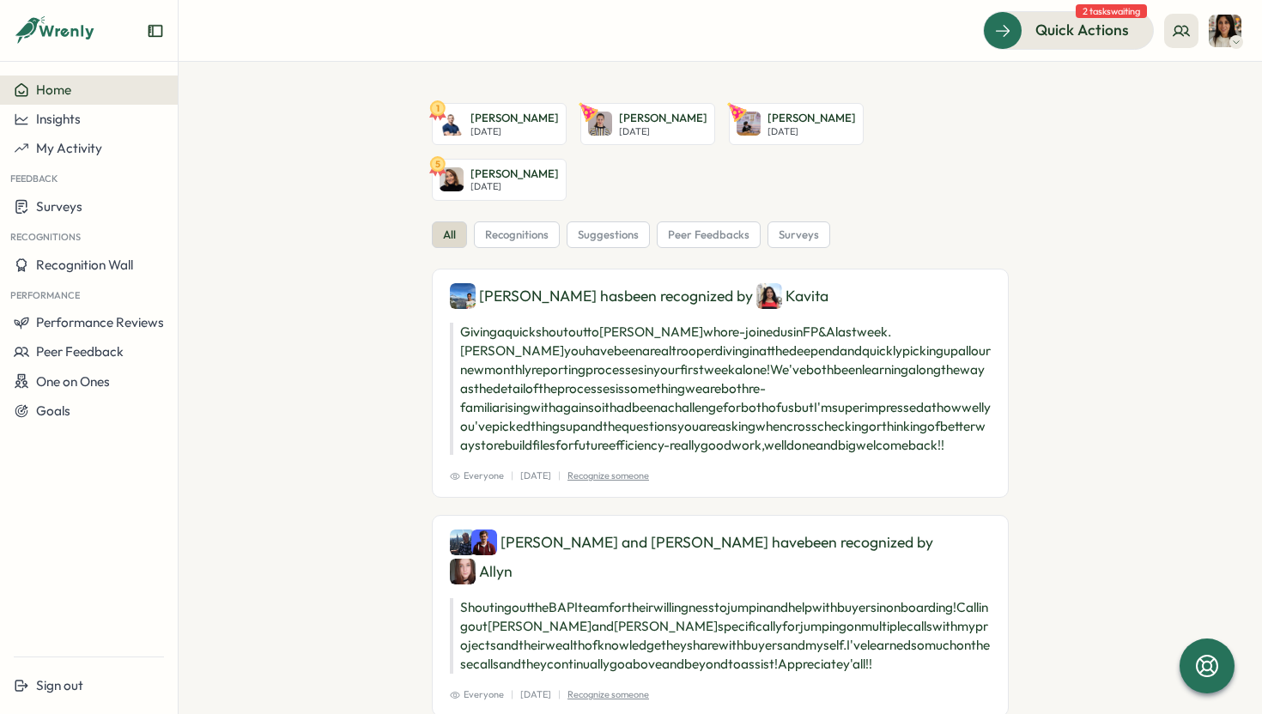
click at [96, 90] on div "Home" at bounding box center [89, 89] width 150 height 15
click at [82, 115] on div "Insights" at bounding box center [89, 119] width 150 height 15
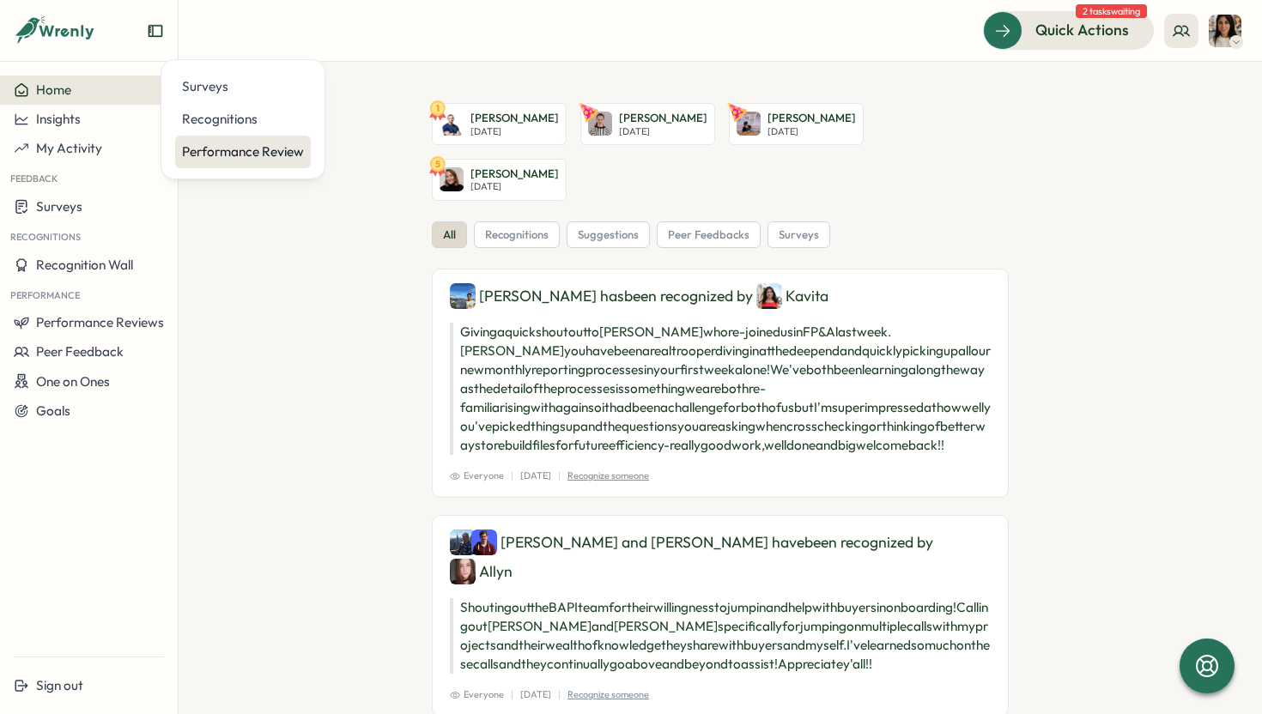
click at [227, 153] on div "Performance Review" at bounding box center [243, 152] width 122 height 19
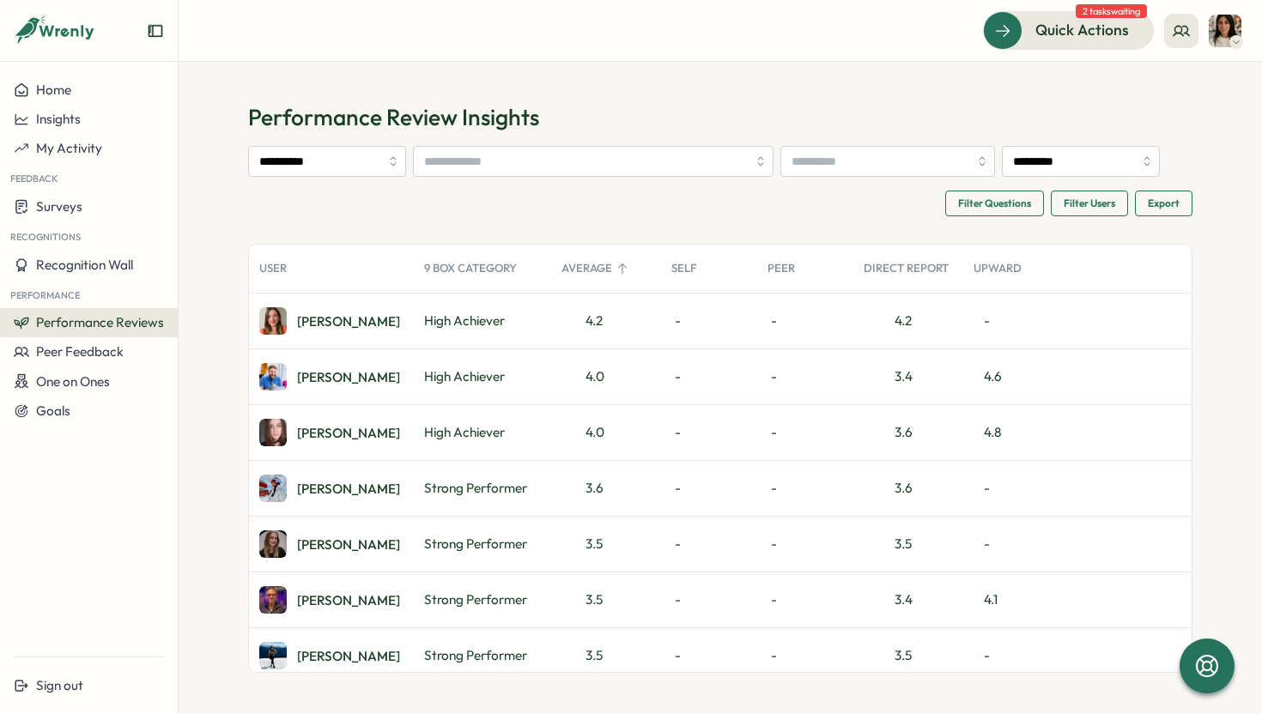
click at [103, 325] on span "Performance Reviews" at bounding box center [100, 322] width 128 height 16
click at [65, 143] on span "My Activity" at bounding box center [69, 148] width 66 height 16
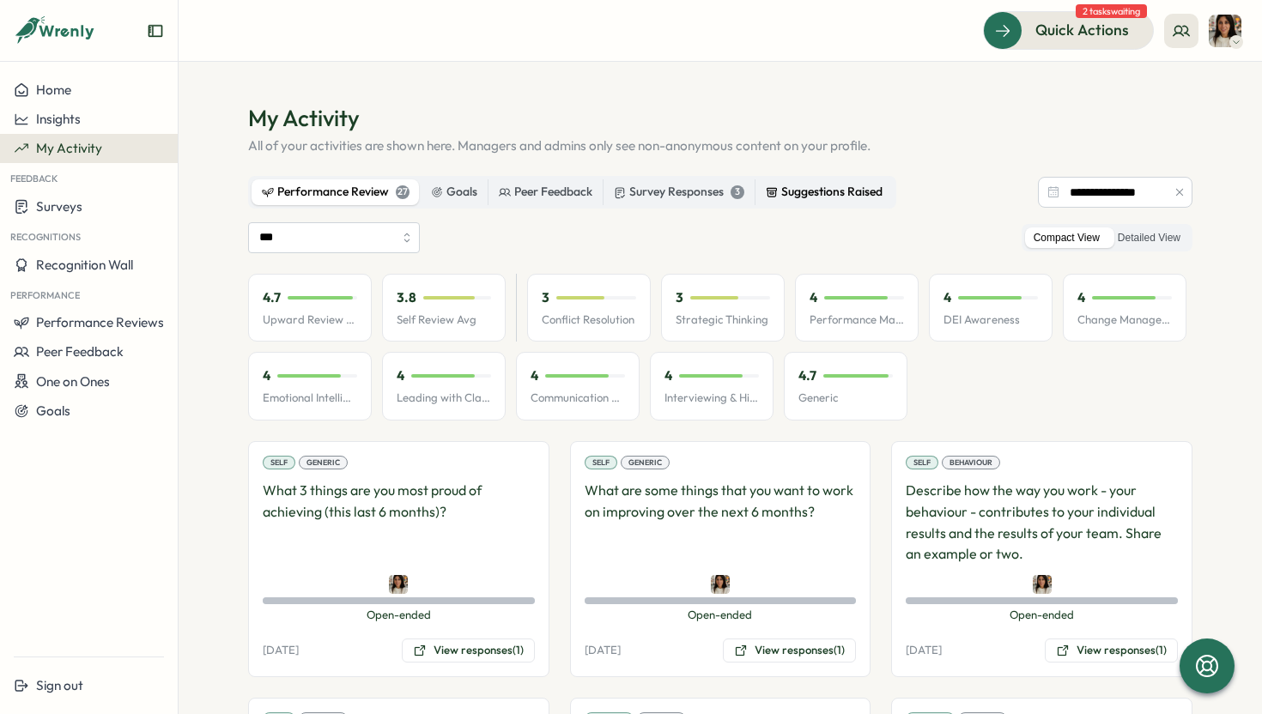
click at [811, 182] on label "Suggestions Raised" at bounding box center [824, 192] width 137 height 26
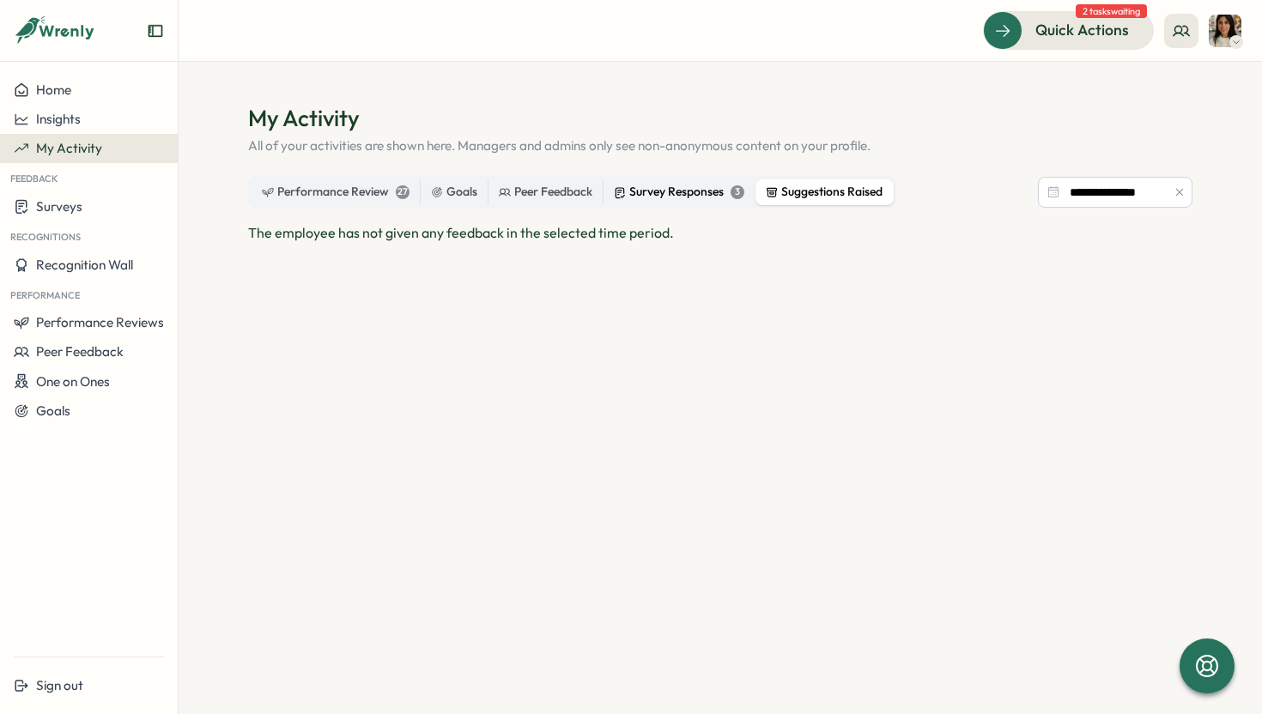
click at [690, 191] on div "Survey Responses 3" at bounding box center [679, 192] width 131 height 19
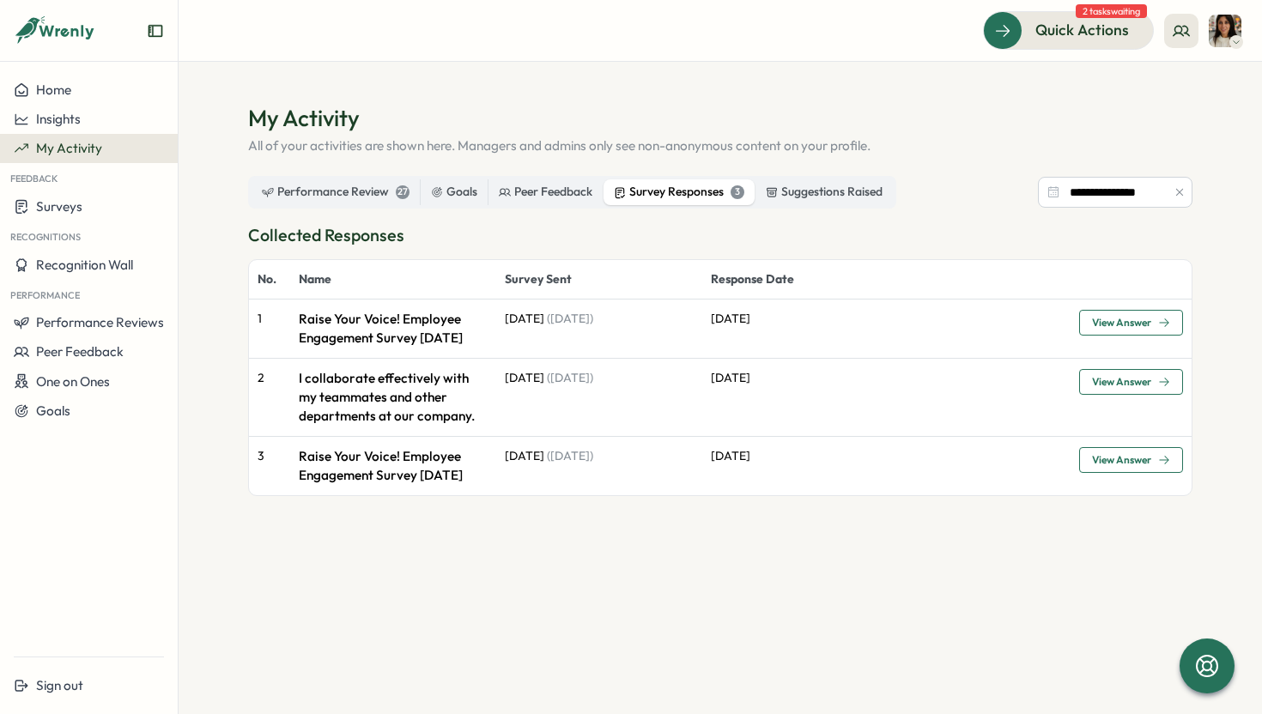
click at [1120, 328] on span "View Answer" at bounding box center [1121, 323] width 59 height 10
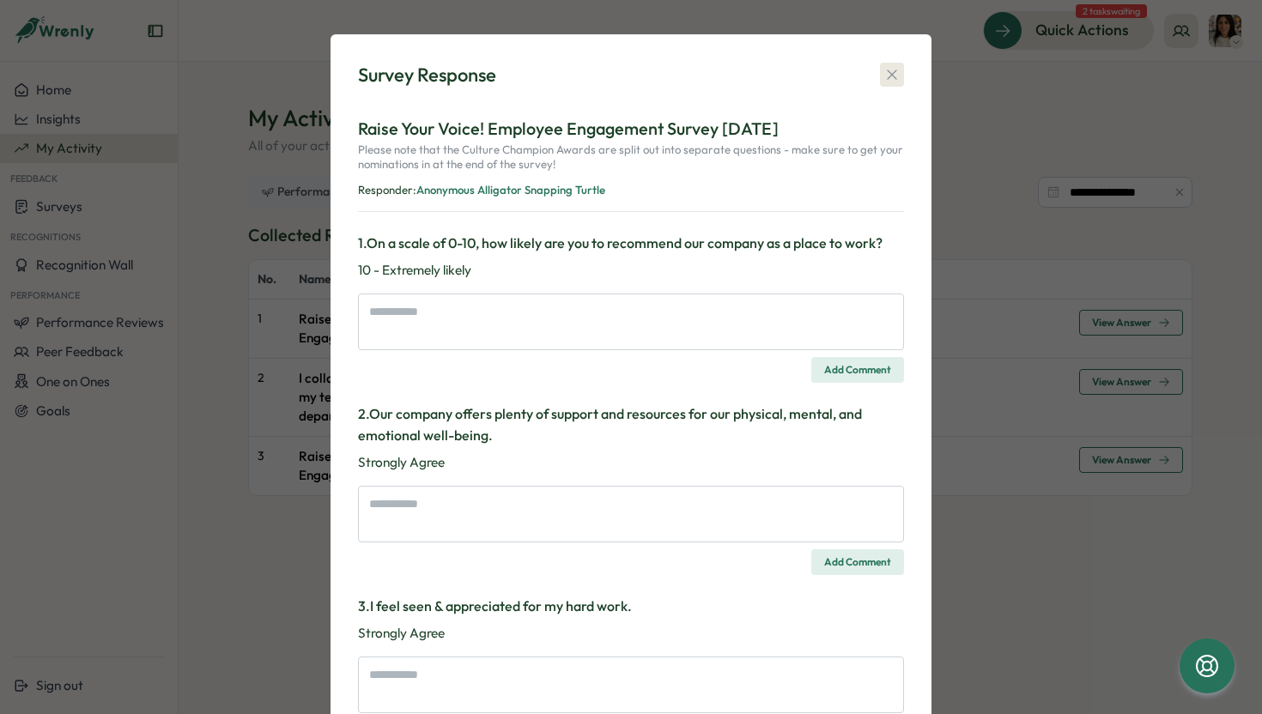
click at [890, 82] on icon "button" at bounding box center [892, 74] width 17 height 17
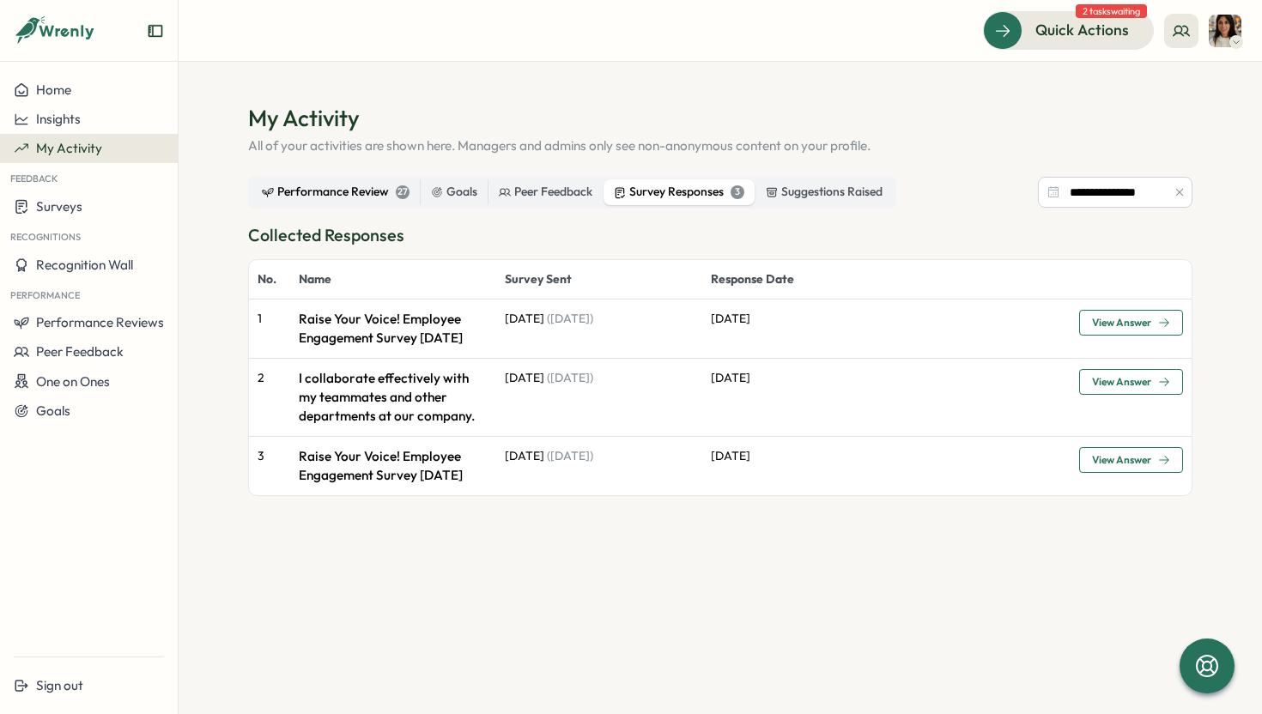
click at [345, 191] on div "Performance Review 27" at bounding box center [336, 192] width 148 height 19
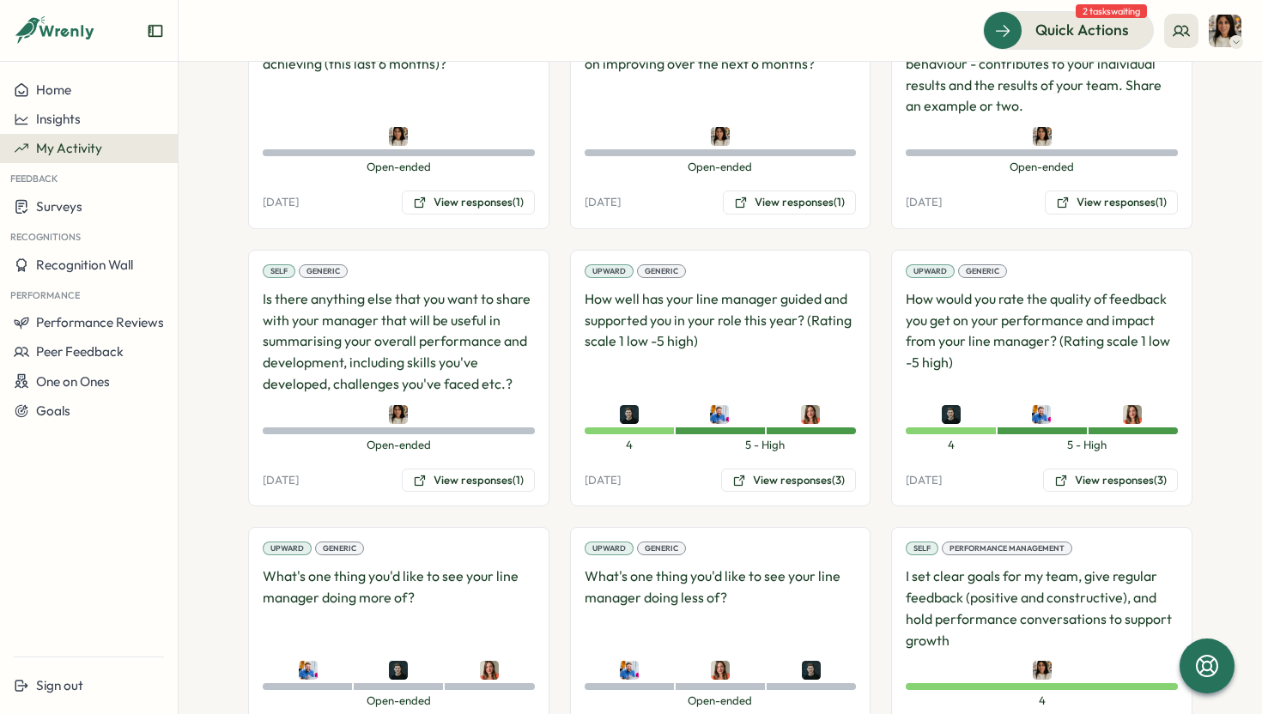
scroll to position [469, 0]
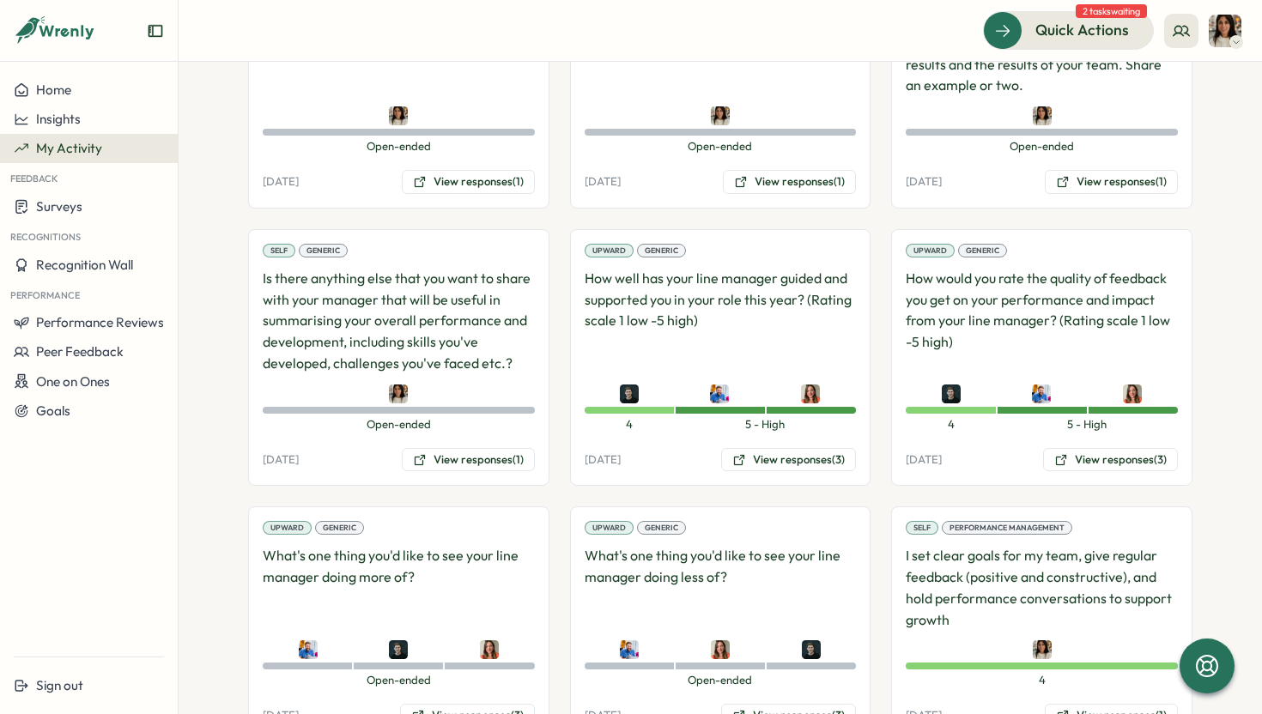
click at [742, 295] on p "How well has your line manager guided and supported you in your role this year?…" at bounding box center [721, 321] width 272 height 106
click at [775, 445] on div "Upward Generic How well has your line manager guided and supported you in your …" at bounding box center [720, 358] width 301 height 258
click at [759, 465] on button "View responses (3)" at bounding box center [788, 460] width 135 height 24
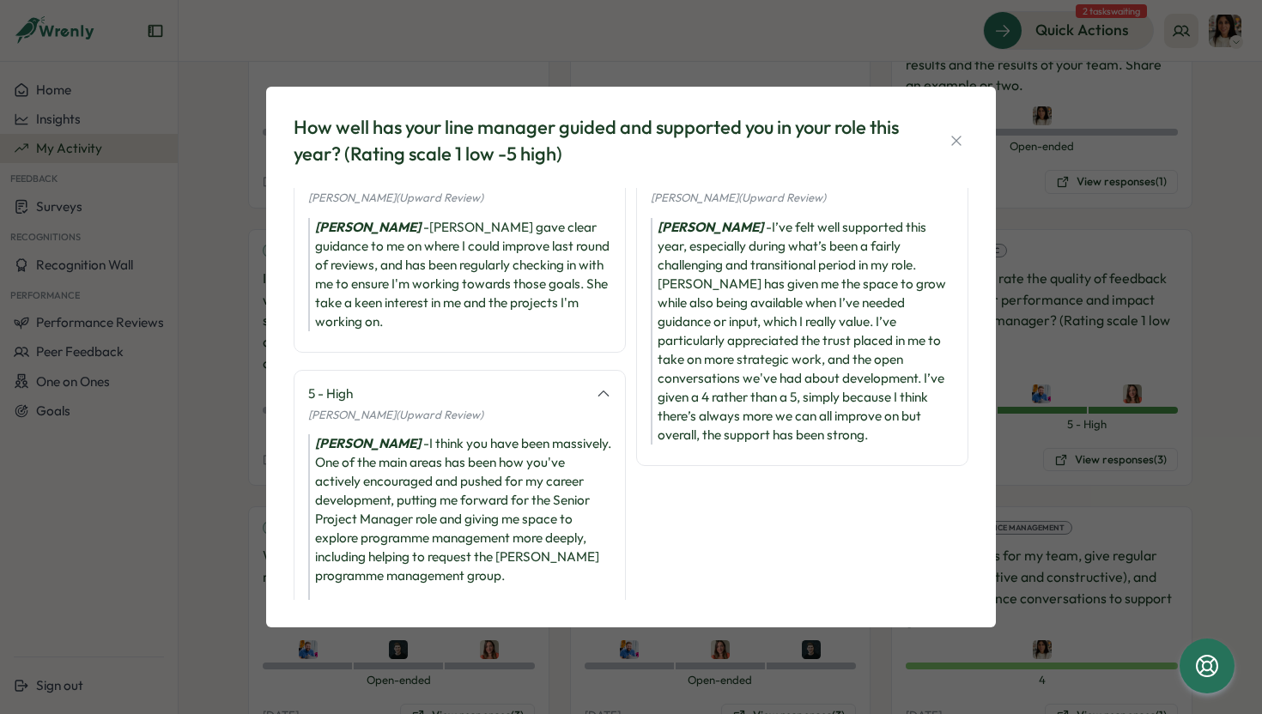
scroll to position [0, 0]
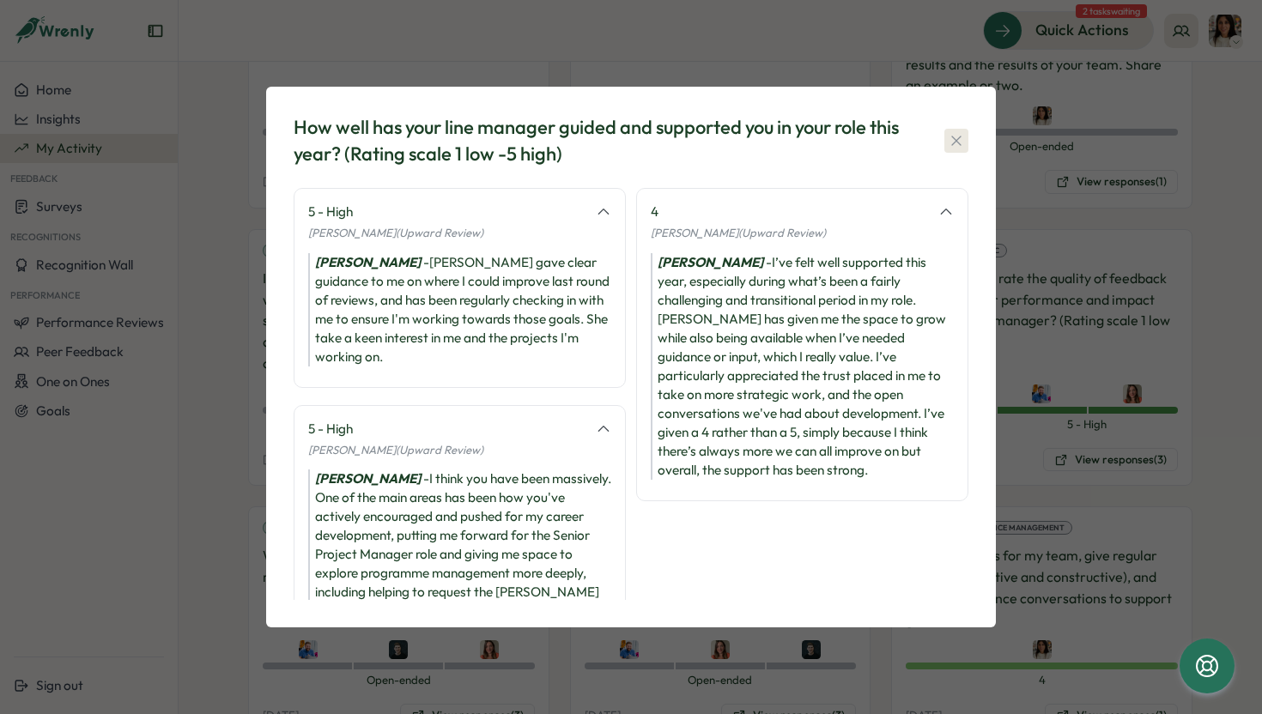
click at [953, 138] on icon "button" at bounding box center [956, 140] width 17 height 17
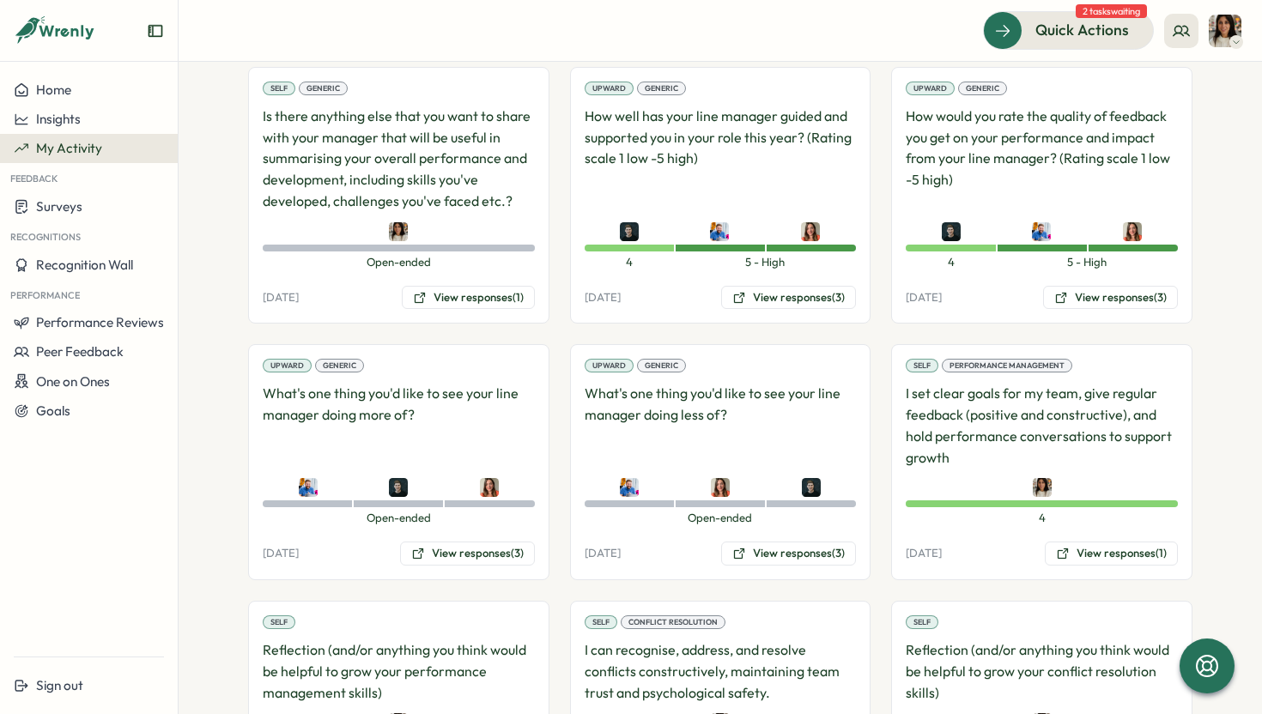
scroll to position [633, 0]
click at [1103, 295] on button "View responses (3)" at bounding box center [1110, 296] width 135 height 24
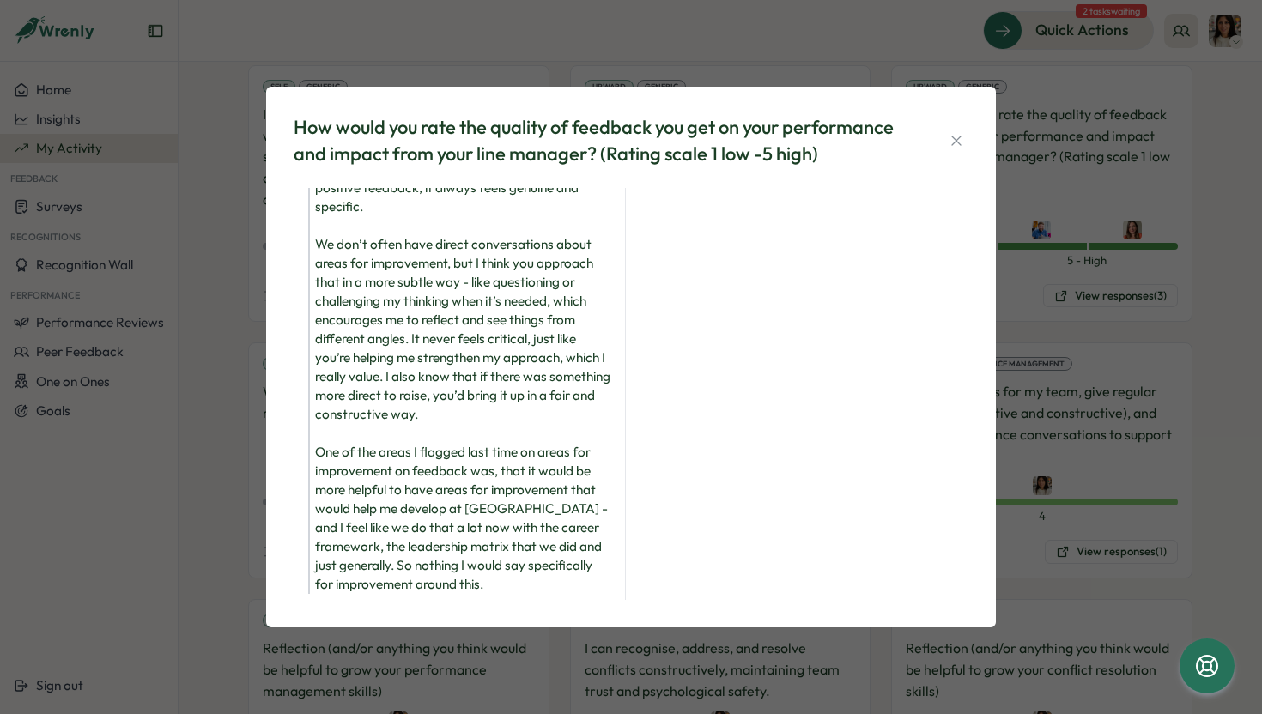
scroll to position [324, 0]
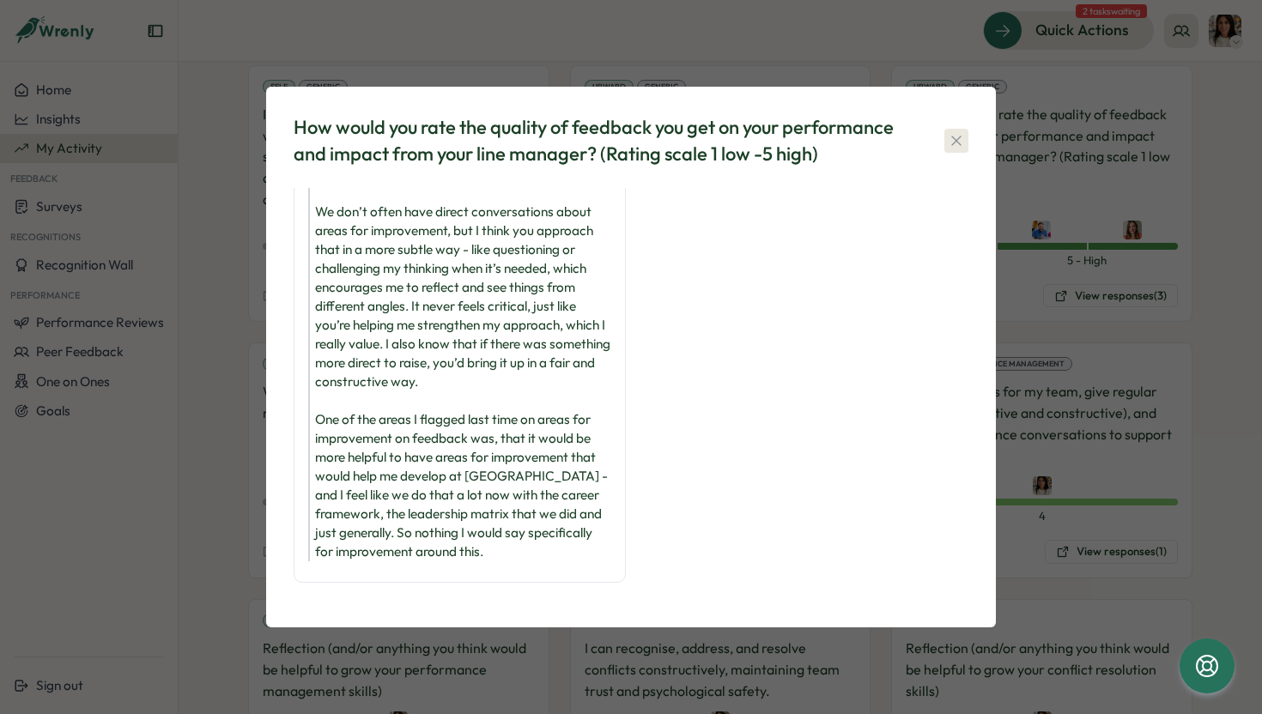
click at [955, 137] on icon "button" at bounding box center [956, 140] width 17 height 17
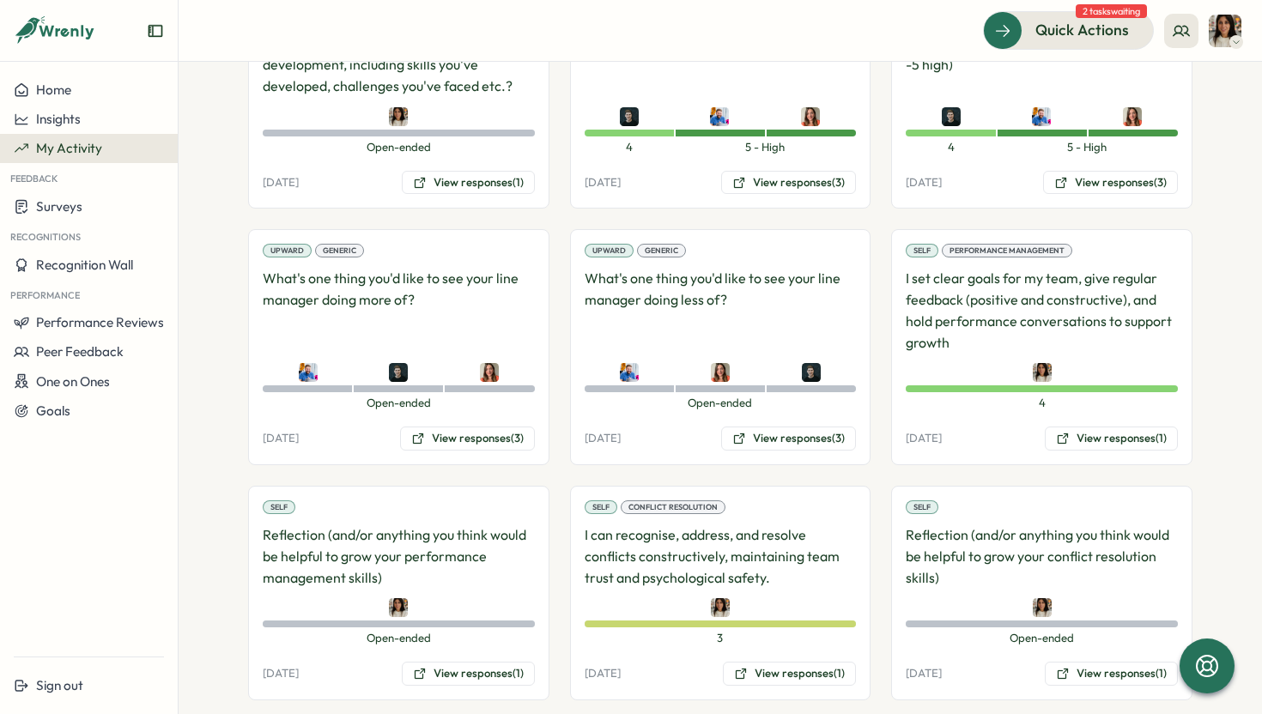
scroll to position [0, 0]
